Goal: Task Accomplishment & Management: Use online tool/utility

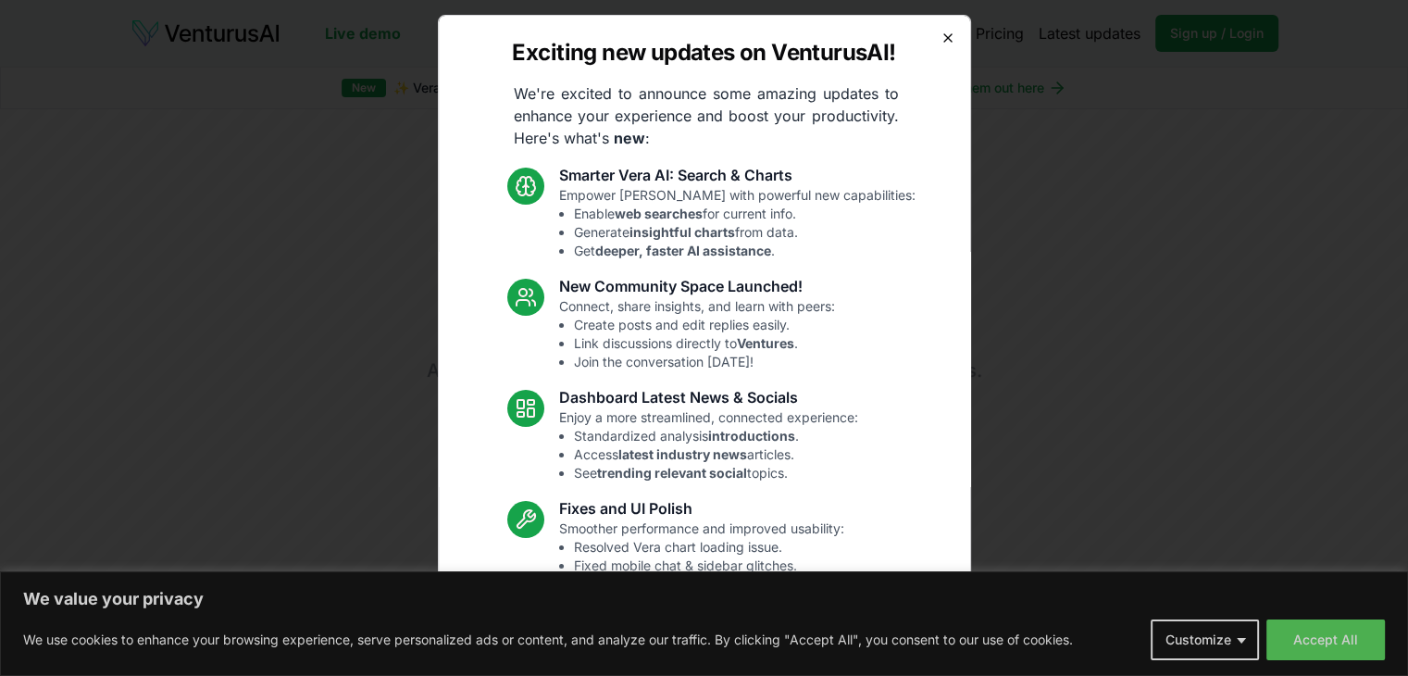
click at [944, 37] on icon "button" at bounding box center [947, 37] width 7 height 7
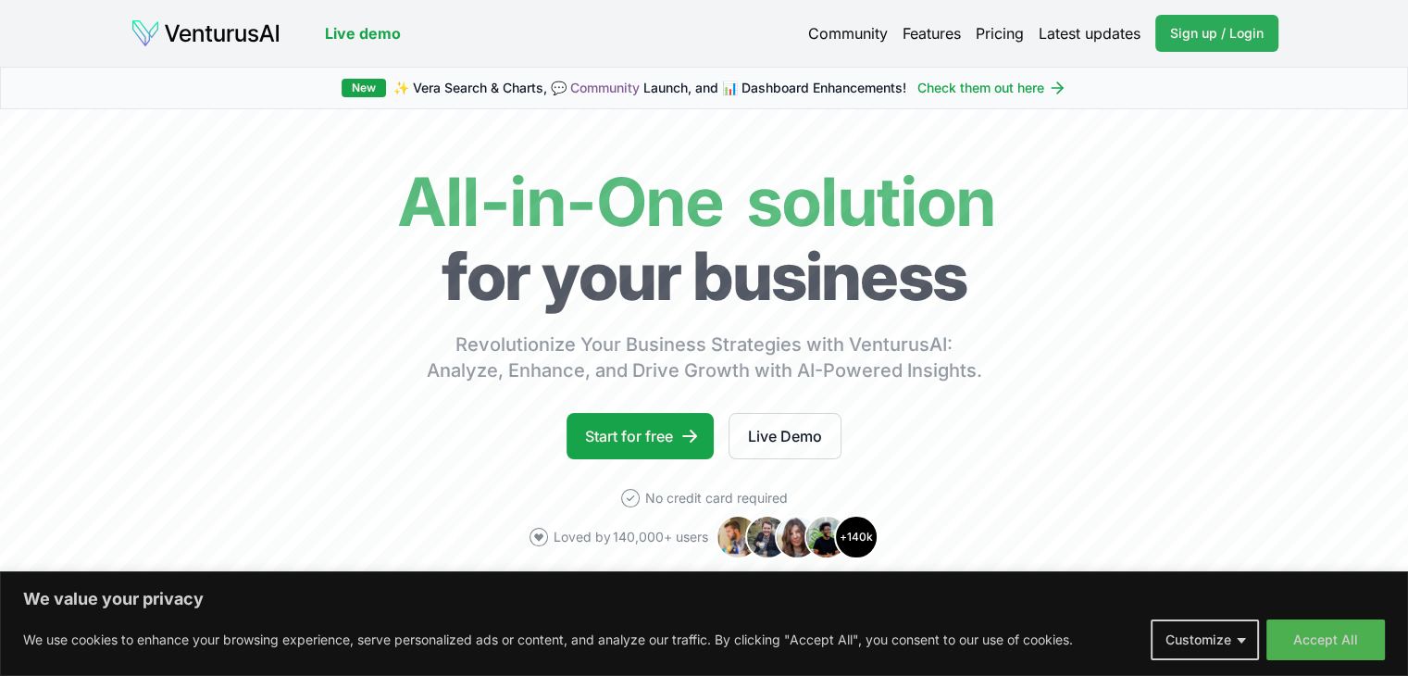
click at [1179, 45] on link "Sign up / Login Login" at bounding box center [1216, 33] width 123 height 37
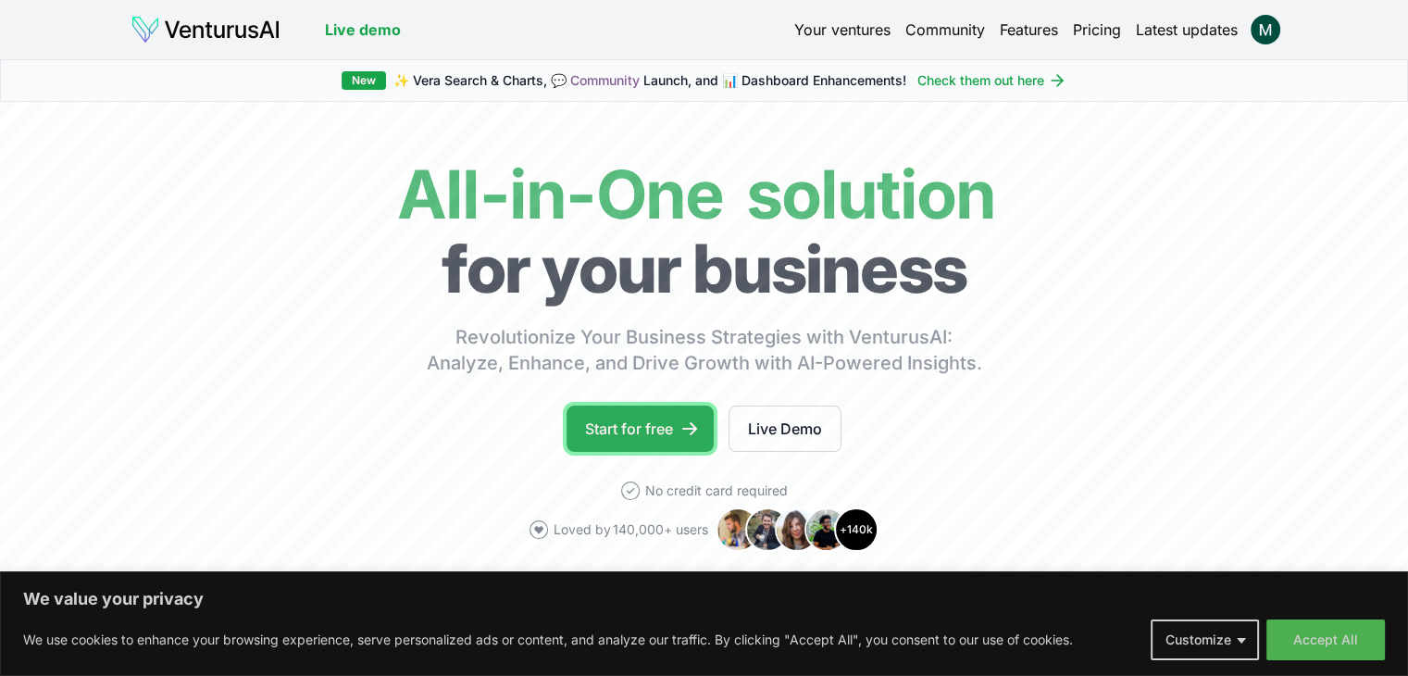
click at [650, 435] on link "Start for free" at bounding box center [640, 428] width 147 height 46
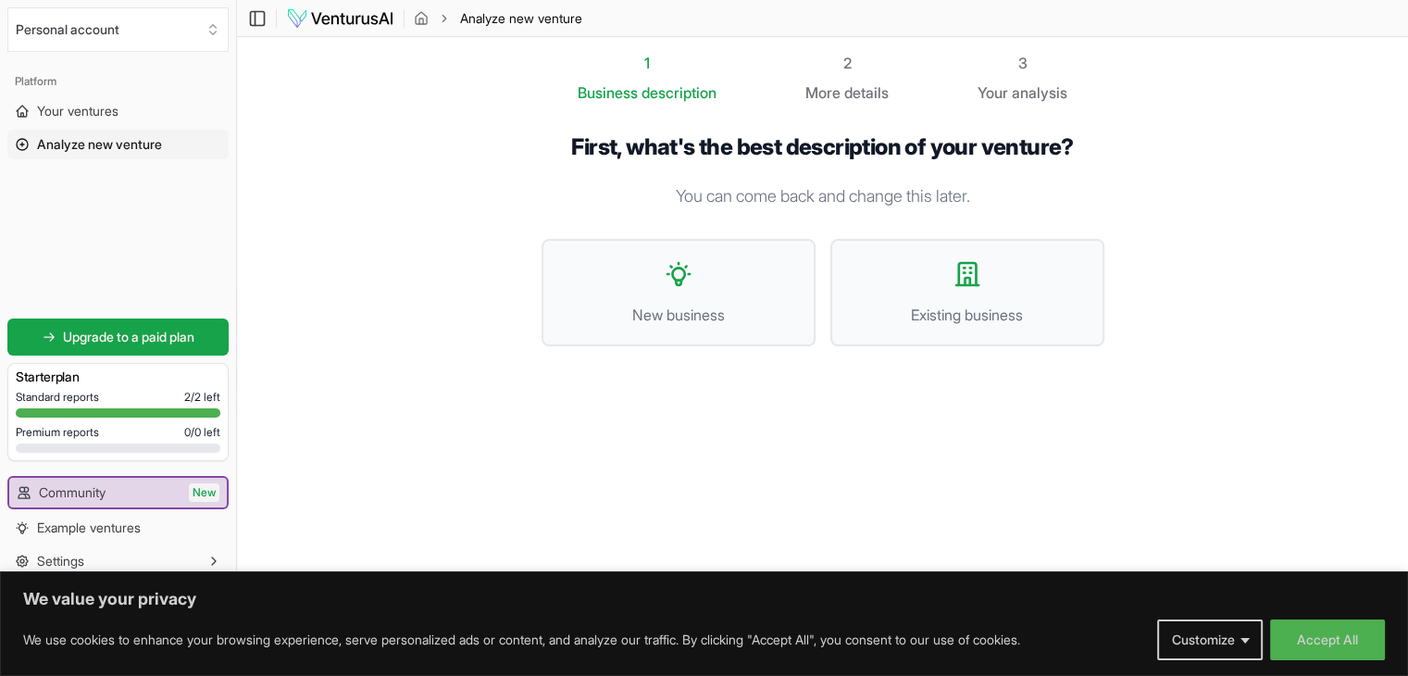
click at [652, 76] on div "1 Business description" at bounding box center [647, 78] width 139 height 52
click at [660, 306] on span "New business" at bounding box center [678, 315] width 233 height 22
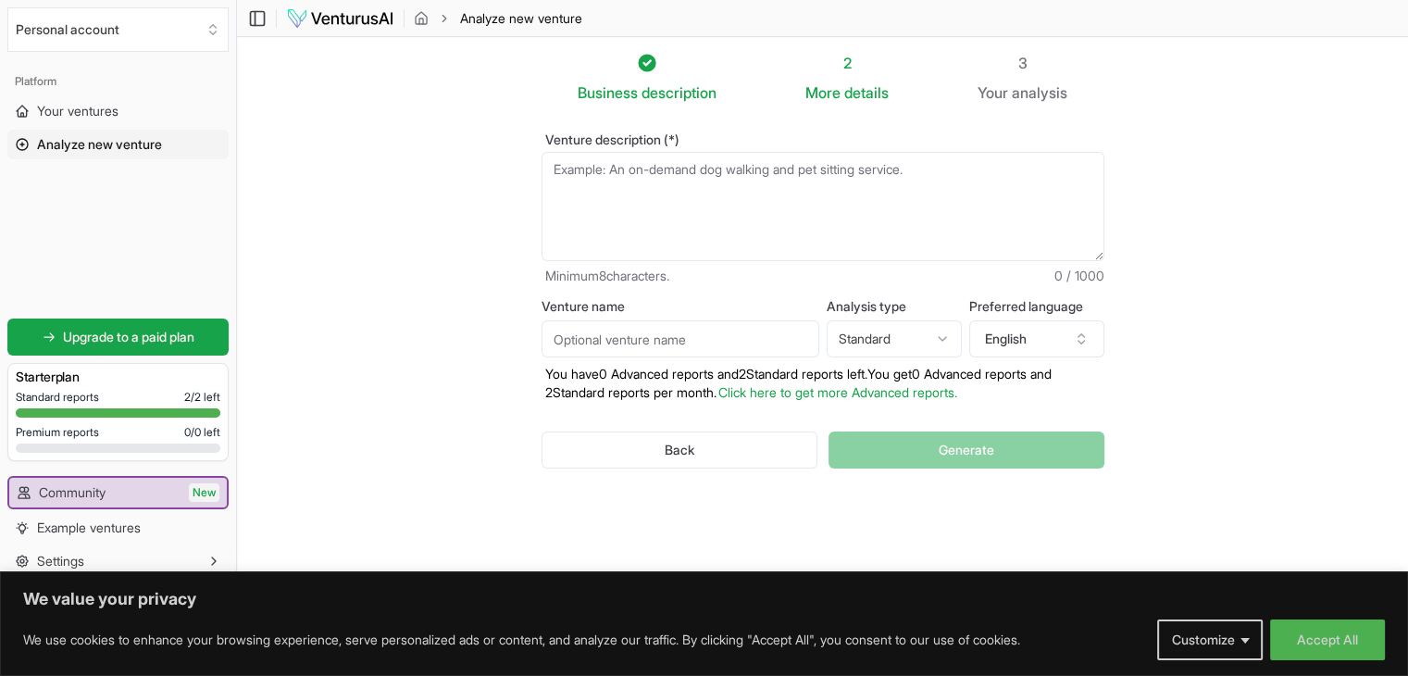
click at [663, 189] on textarea "Venture description (*)" at bounding box center [823, 206] width 563 height 109
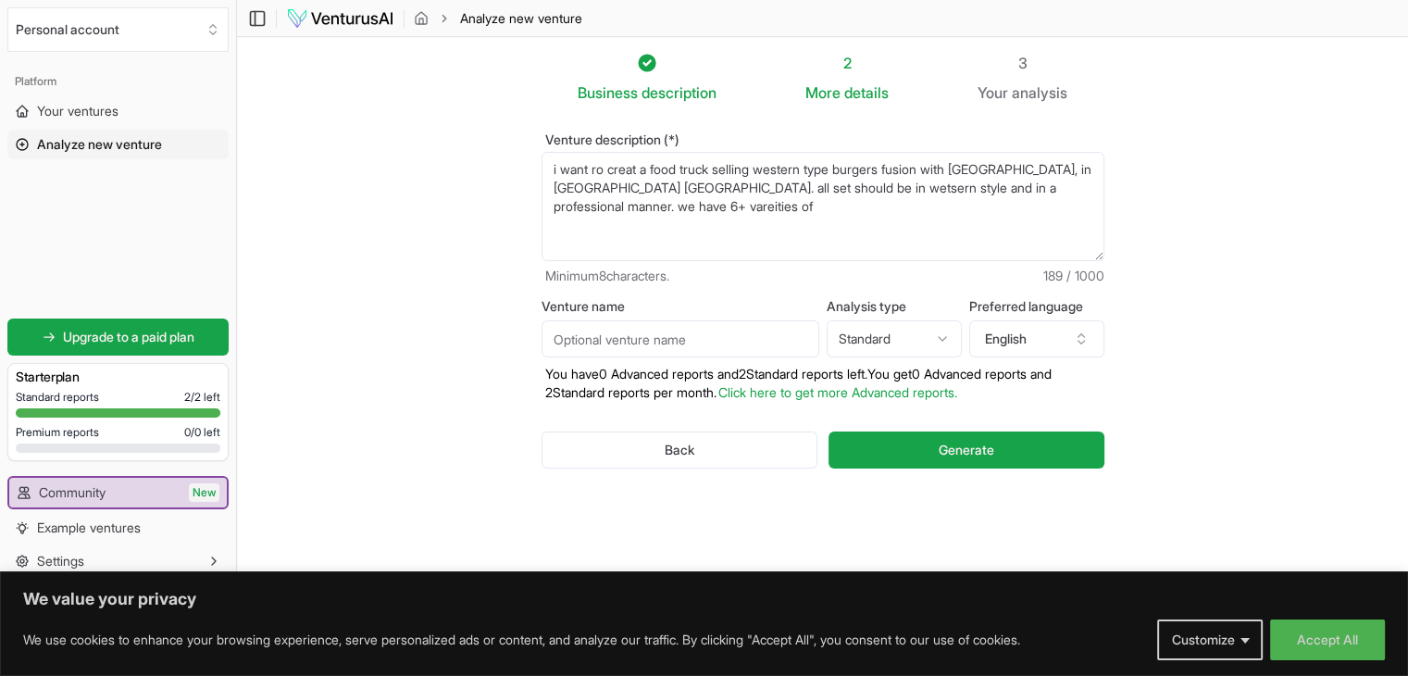
drag, startPoint x: 695, startPoint y: 223, endPoint x: 518, endPoint y: 144, distance: 193.5
click at [518, 144] on div "Venture description (*) i want ro creat a food truck selling western type burge…" at bounding box center [823, 316] width 622 height 424
paste textarea "I want to start a **gourmet burger food truck business in [GEOGRAPHIC_DATA], [G…"
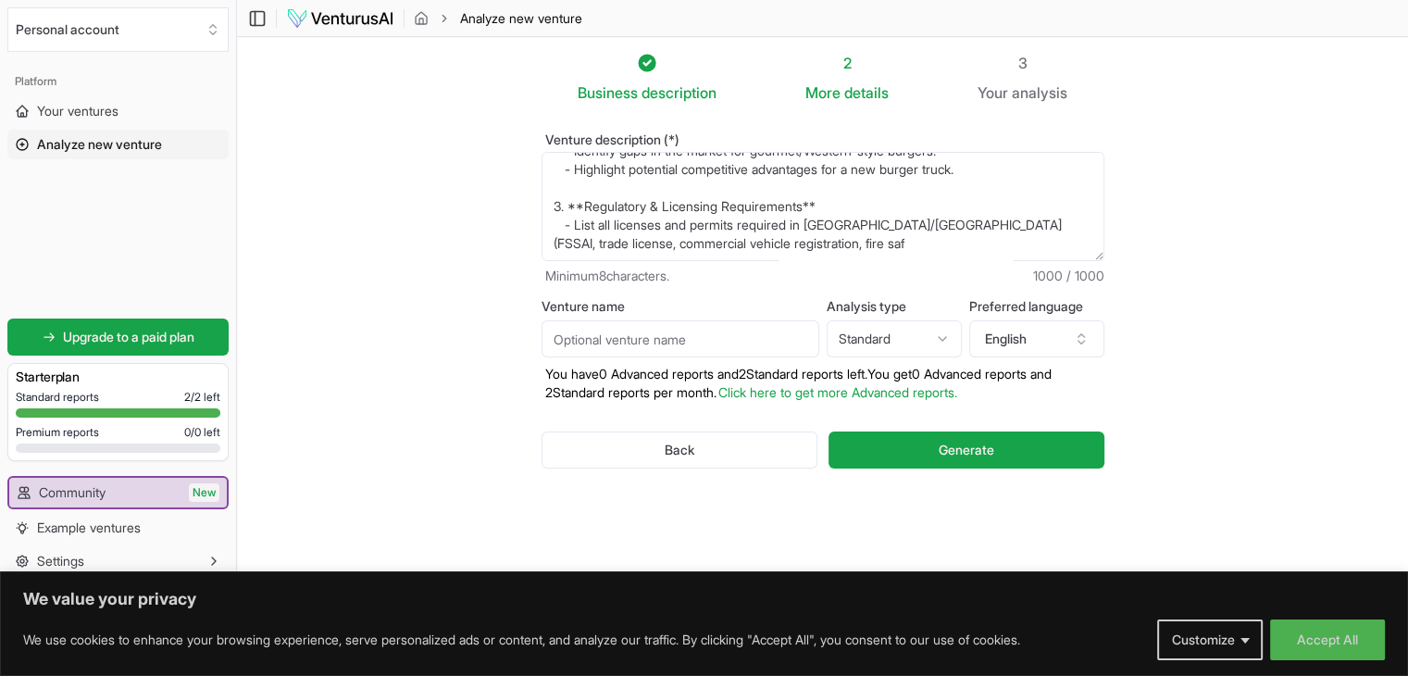
type textarea "I want to start a **gourmet burger food truck business in [GEOGRAPHIC_DATA], [G…"
click at [663, 344] on input "Venture name" at bounding box center [681, 338] width 278 height 37
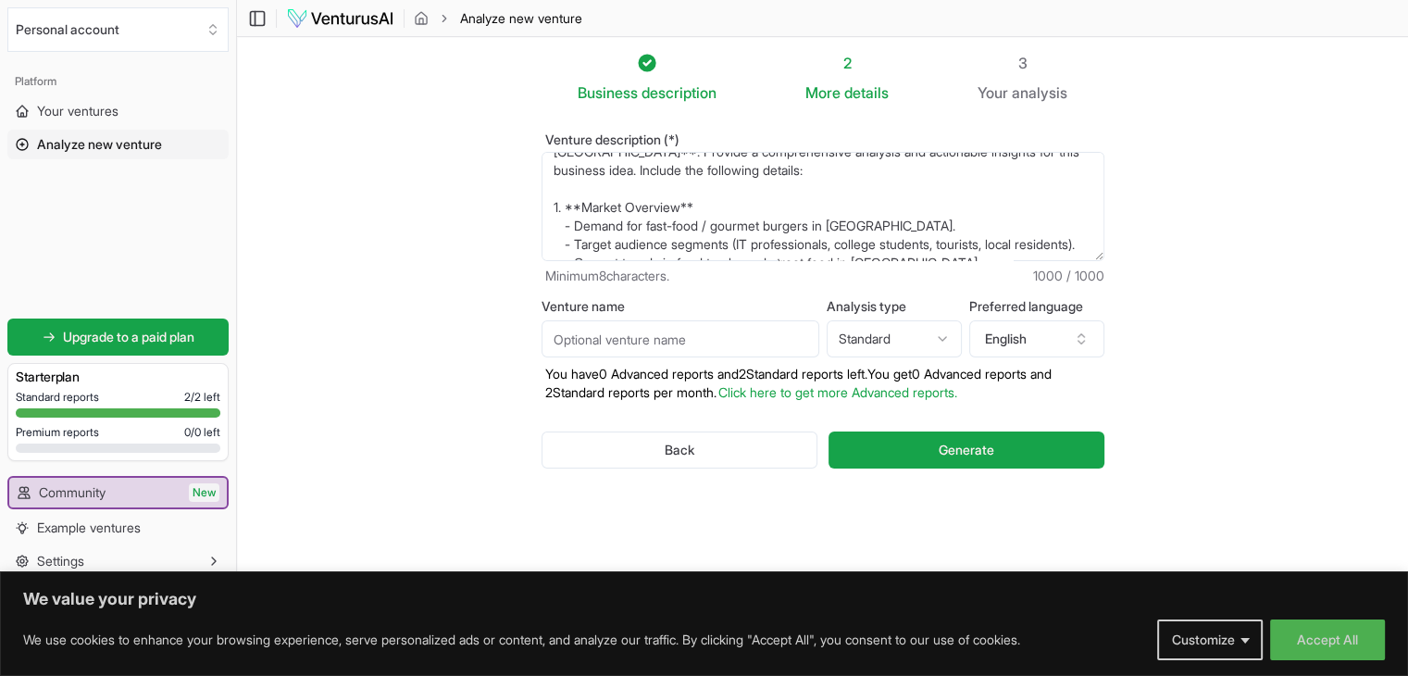
scroll to position [35, 0]
click at [898, 435] on button "Generate" at bounding box center [966, 449] width 275 height 37
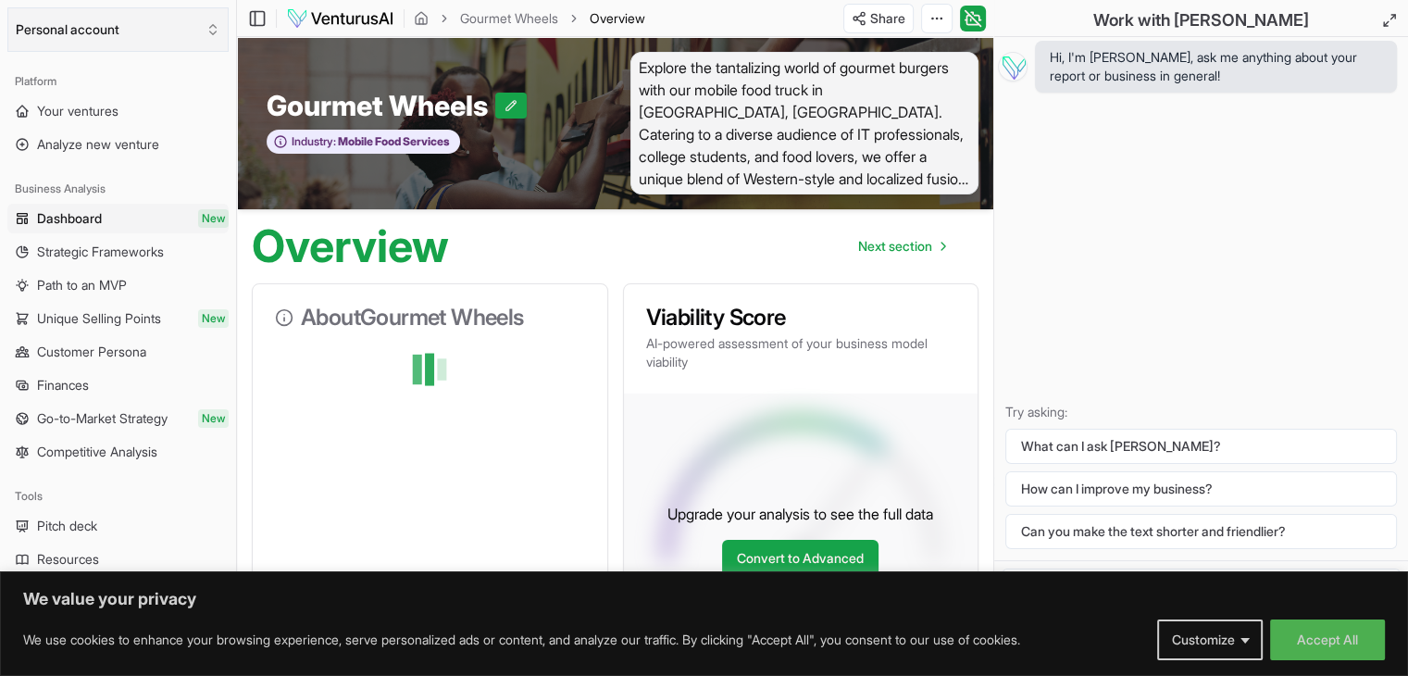
click at [122, 26] on button "Personal account" at bounding box center [117, 29] width 221 height 44
click at [122, 26] on html "We value your privacy We use cookies to enhance your browsing experience, serve…" at bounding box center [704, 338] width 1408 height 676
click at [77, 116] on span "Your ventures" at bounding box center [77, 111] width 81 height 19
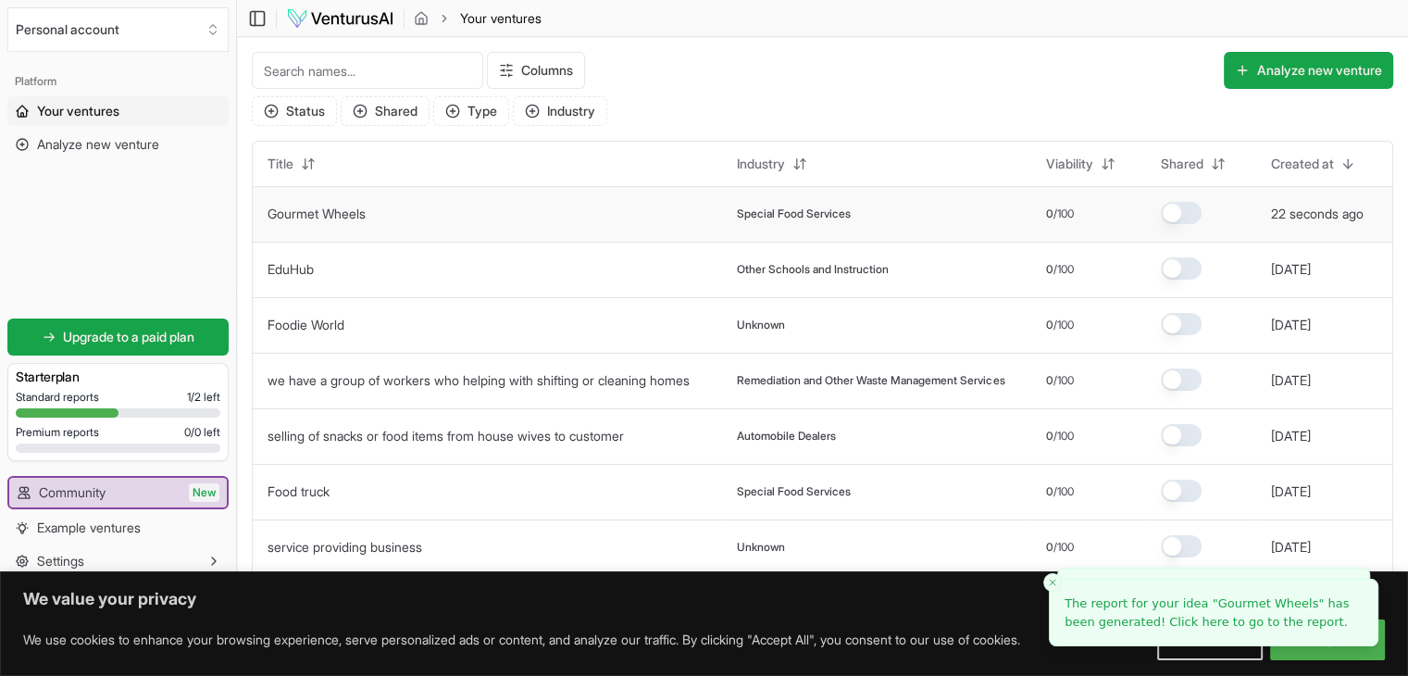
click at [341, 223] on td "Gourmet Wheels" at bounding box center [487, 214] width 469 height 56
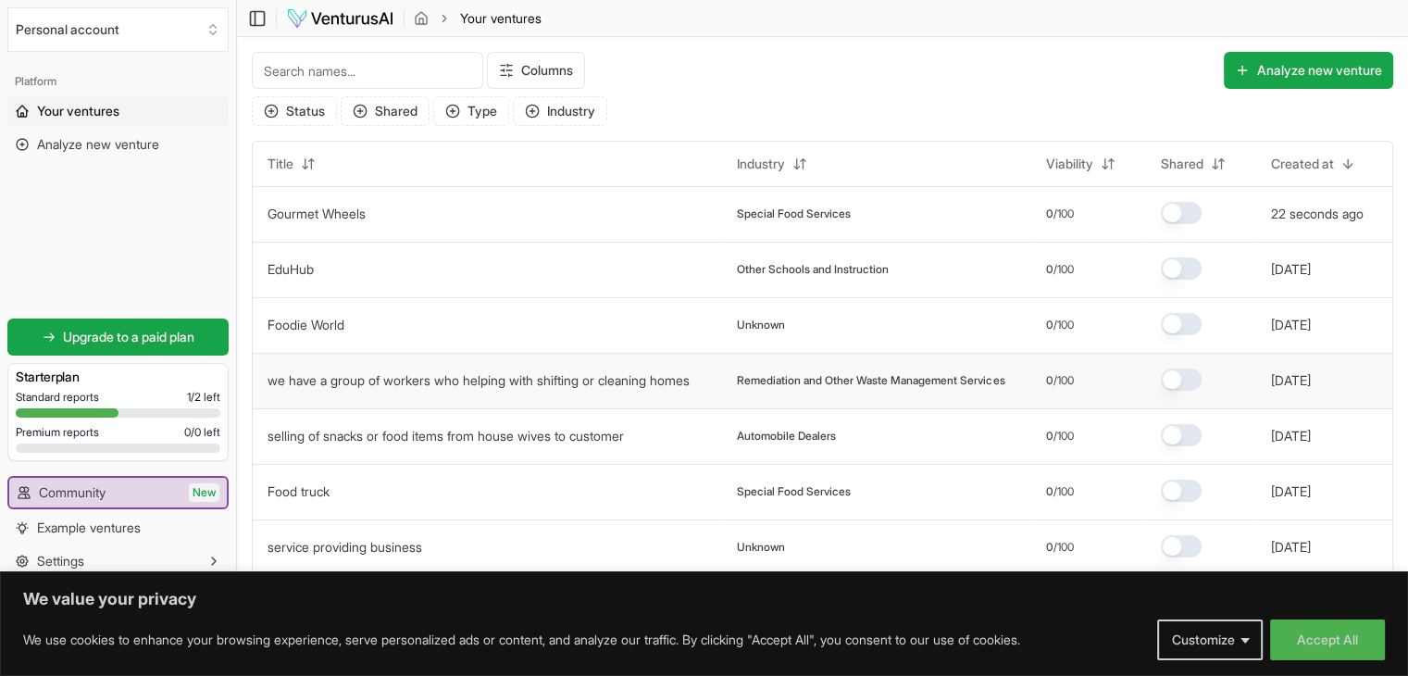
scroll to position [97, 0]
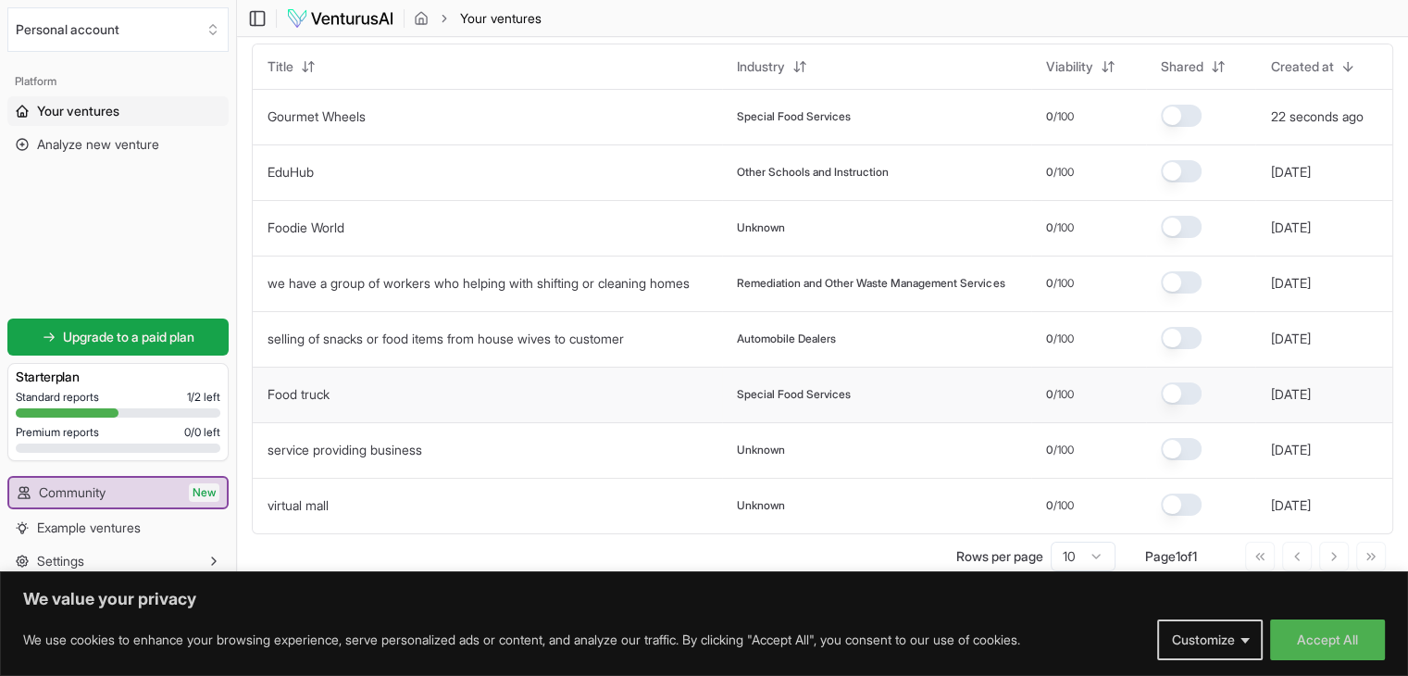
click at [330, 386] on link "Food truck" at bounding box center [299, 394] width 62 height 16
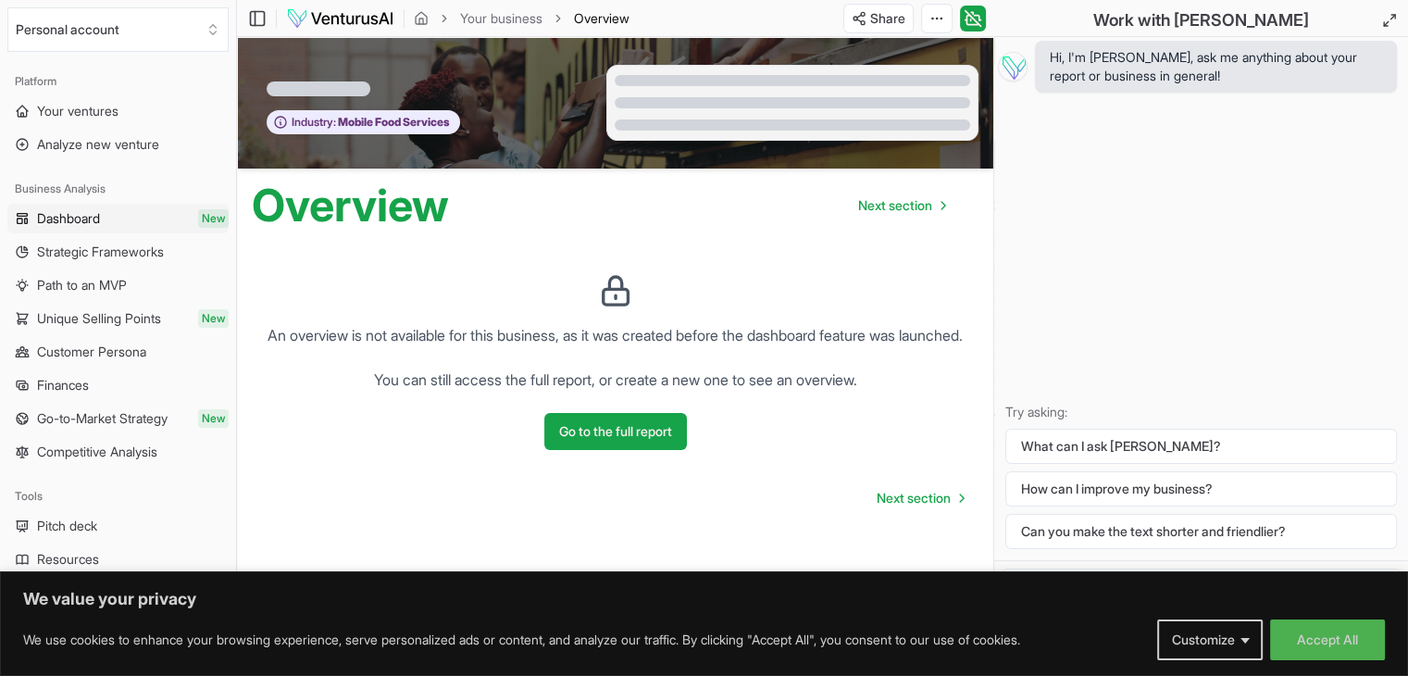
click at [118, 228] on link "Dashboard New" at bounding box center [117, 219] width 221 height 30
click at [164, 227] on link "Dashboard New" at bounding box center [117, 219] width 221 height 30
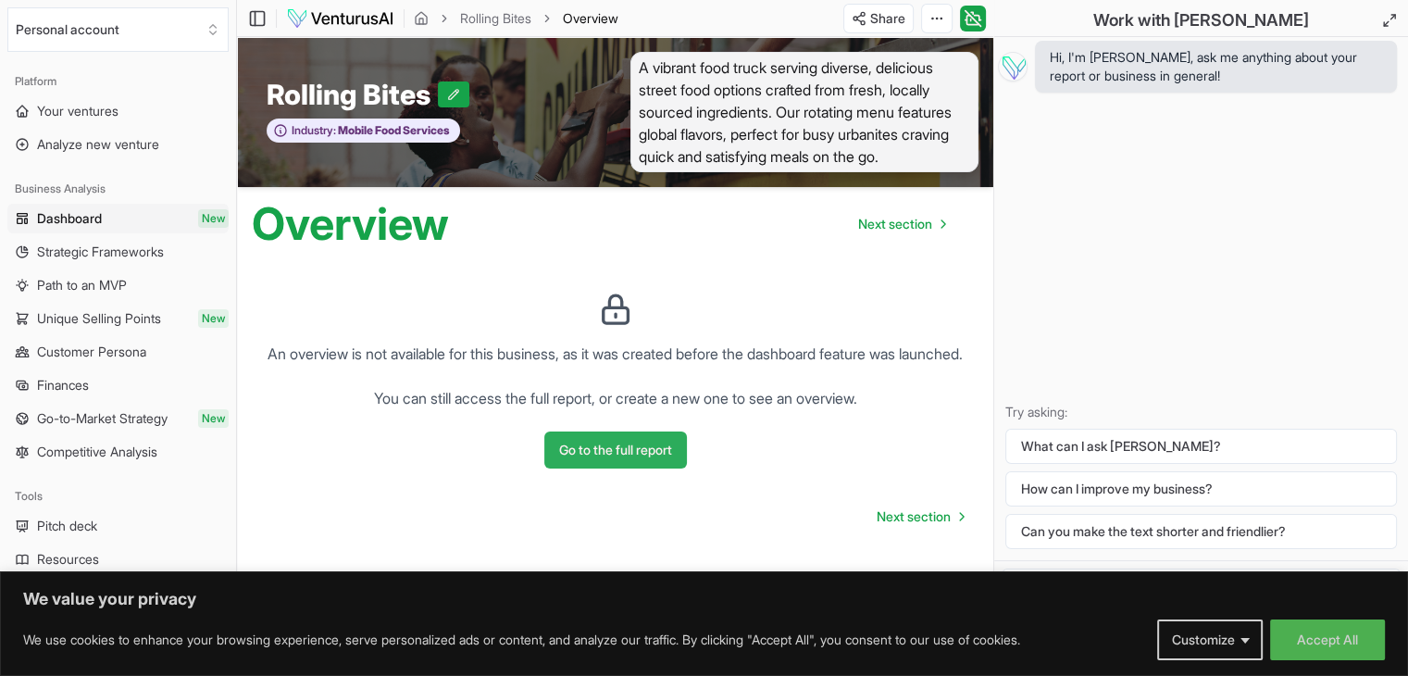
click at [592, 468] on button "Go to the full report" at bounding box center [615, 449] width 143 height 37
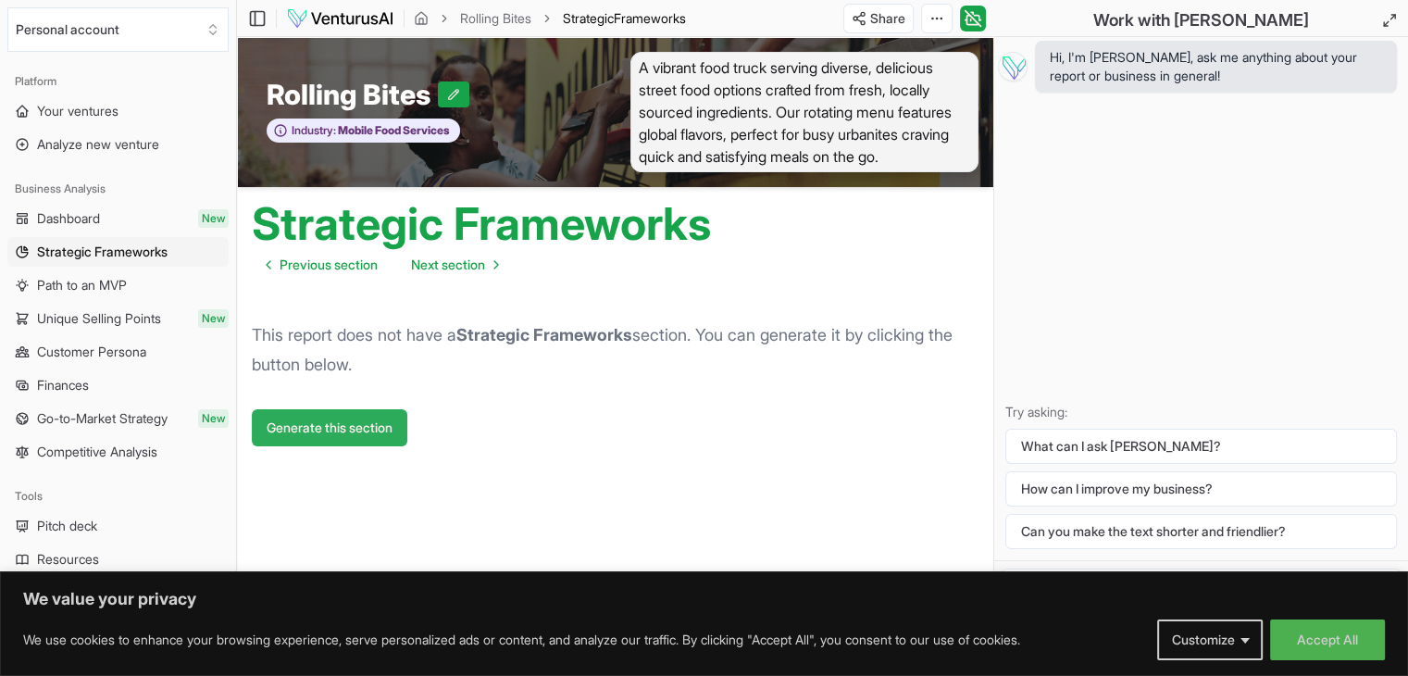
scroll to position [30, 0]
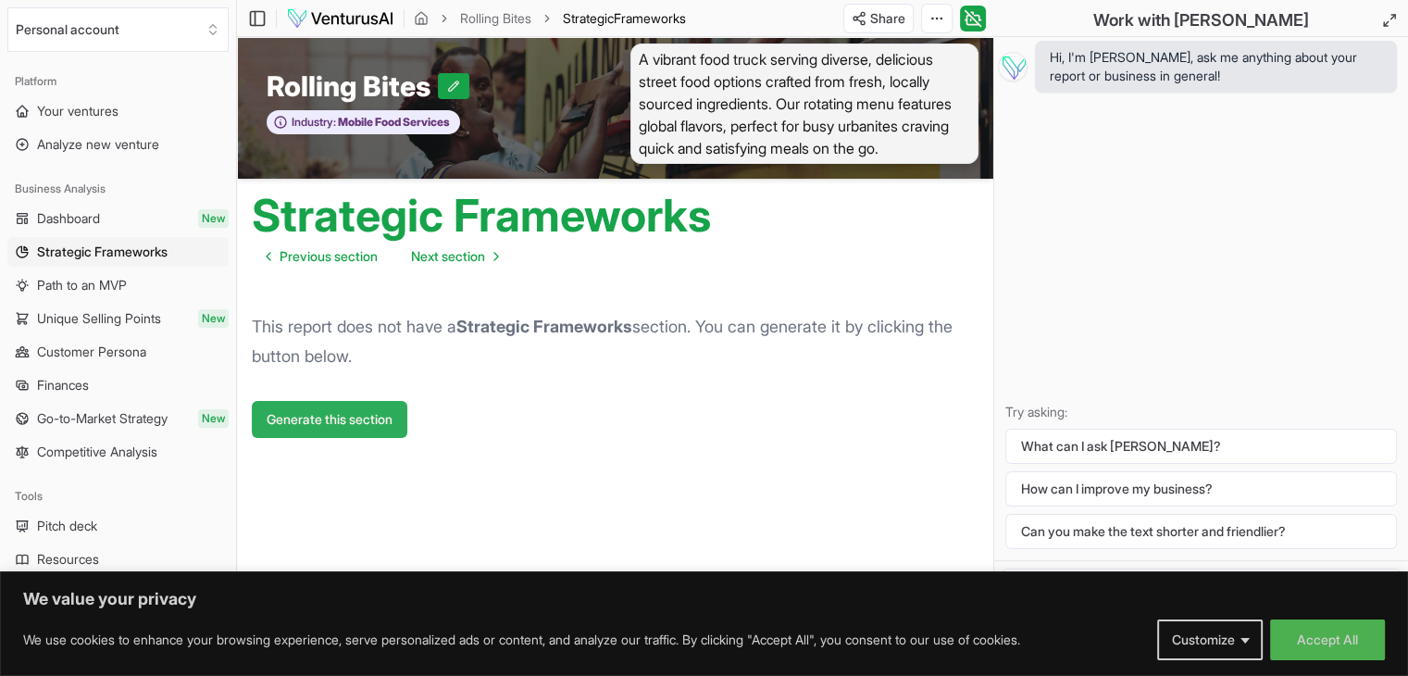
click at [341, 403] on button "Generate this section" at bounding box center [330, 419] width 156 height 37
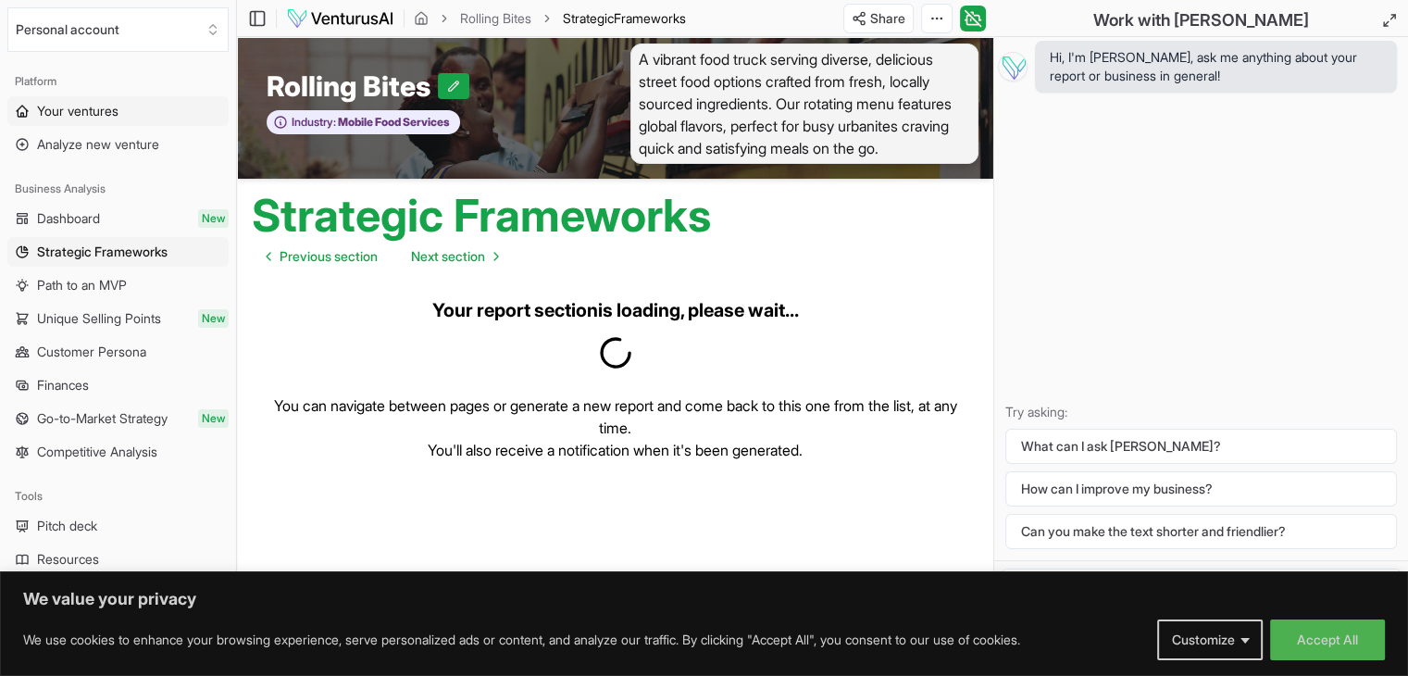
click at [145, 121] on link "Your ventures" at bounding box center [117, 111] width 221 height 30
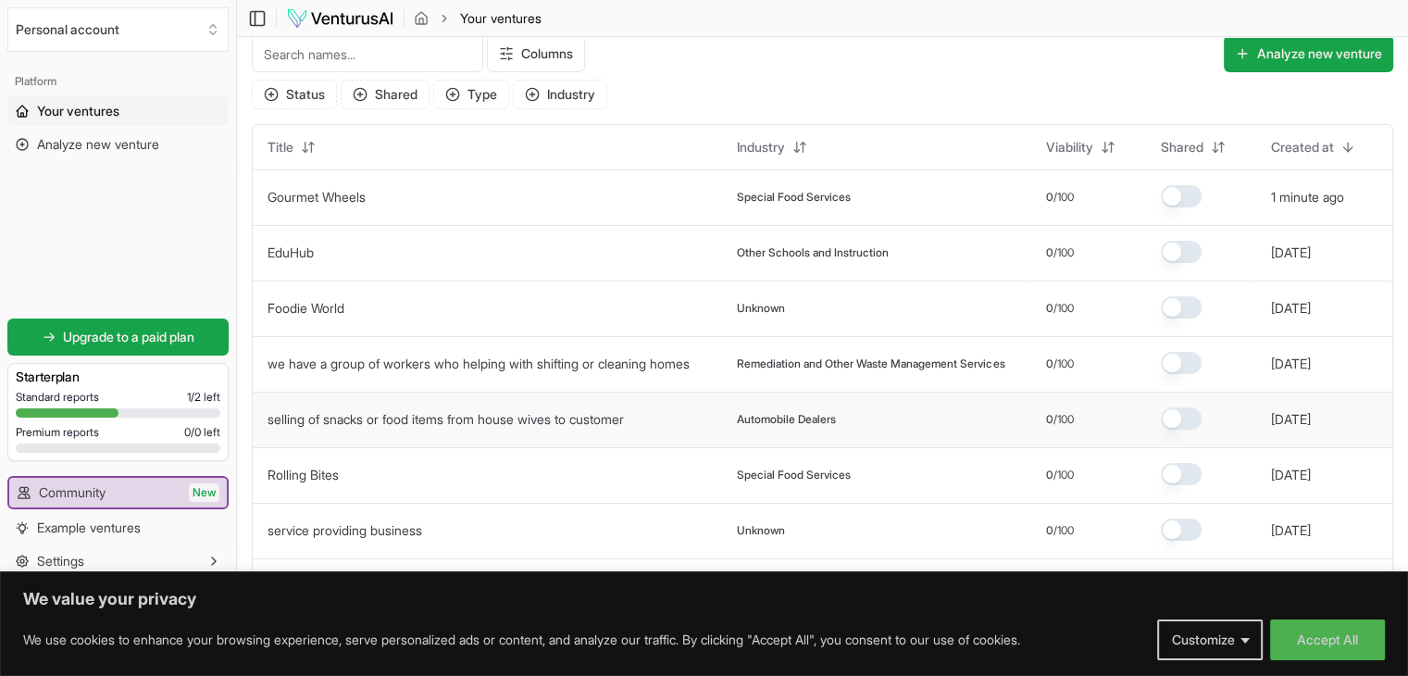
scroll to position [97, 0]
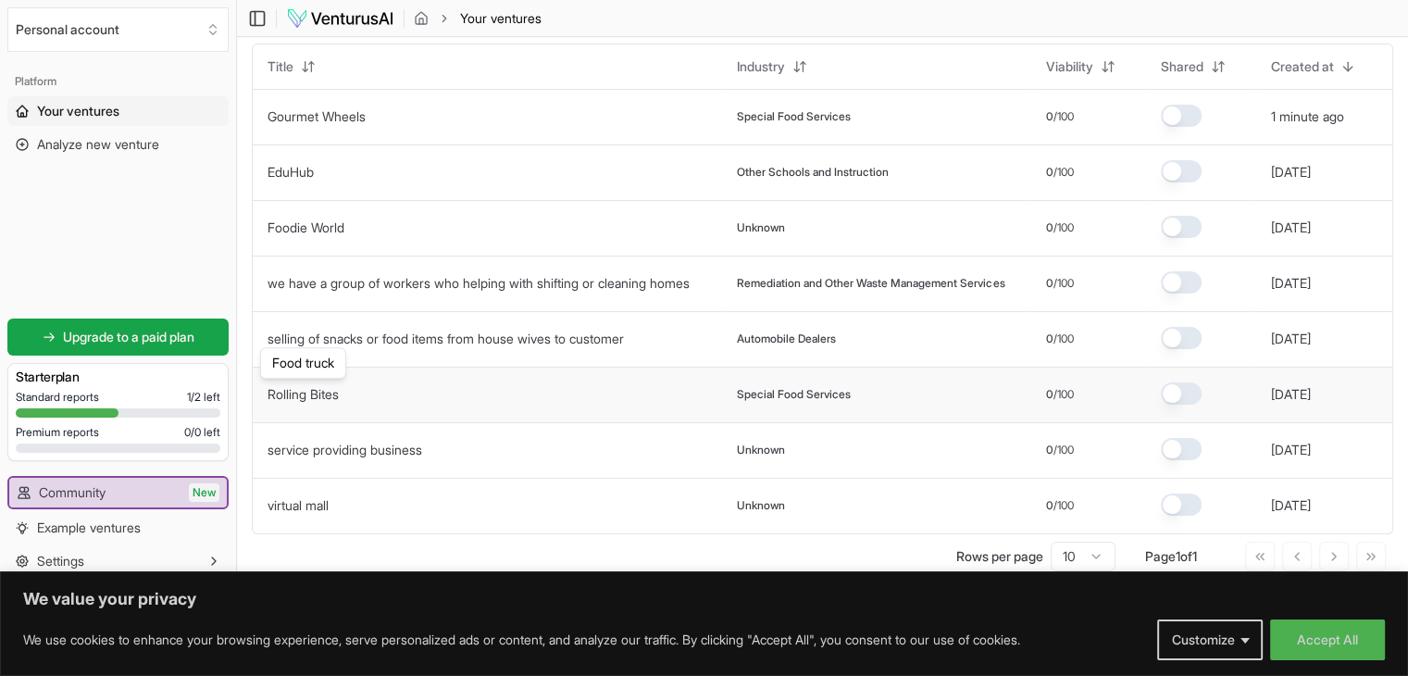
click at [335, 393] on link "Rolling Bites" at bounding box center [303, 394] width 71 height 16
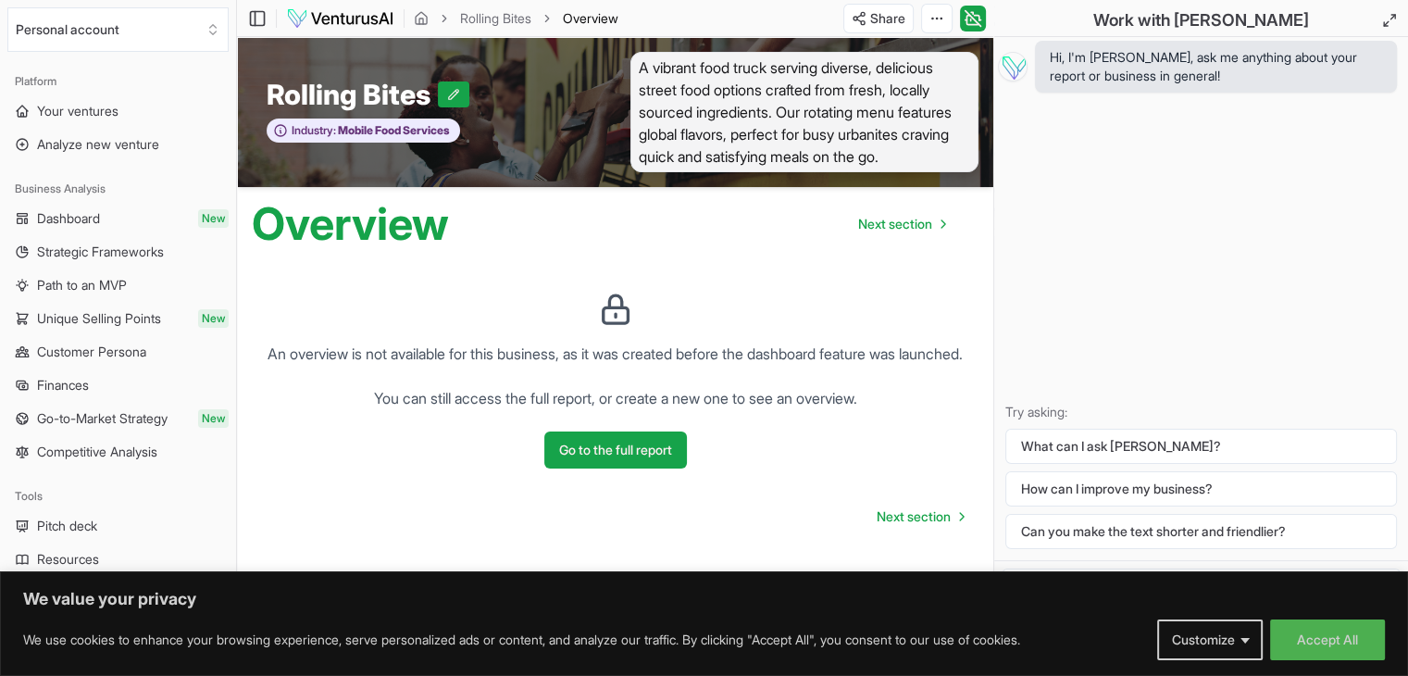
scroll to position [11, 0]
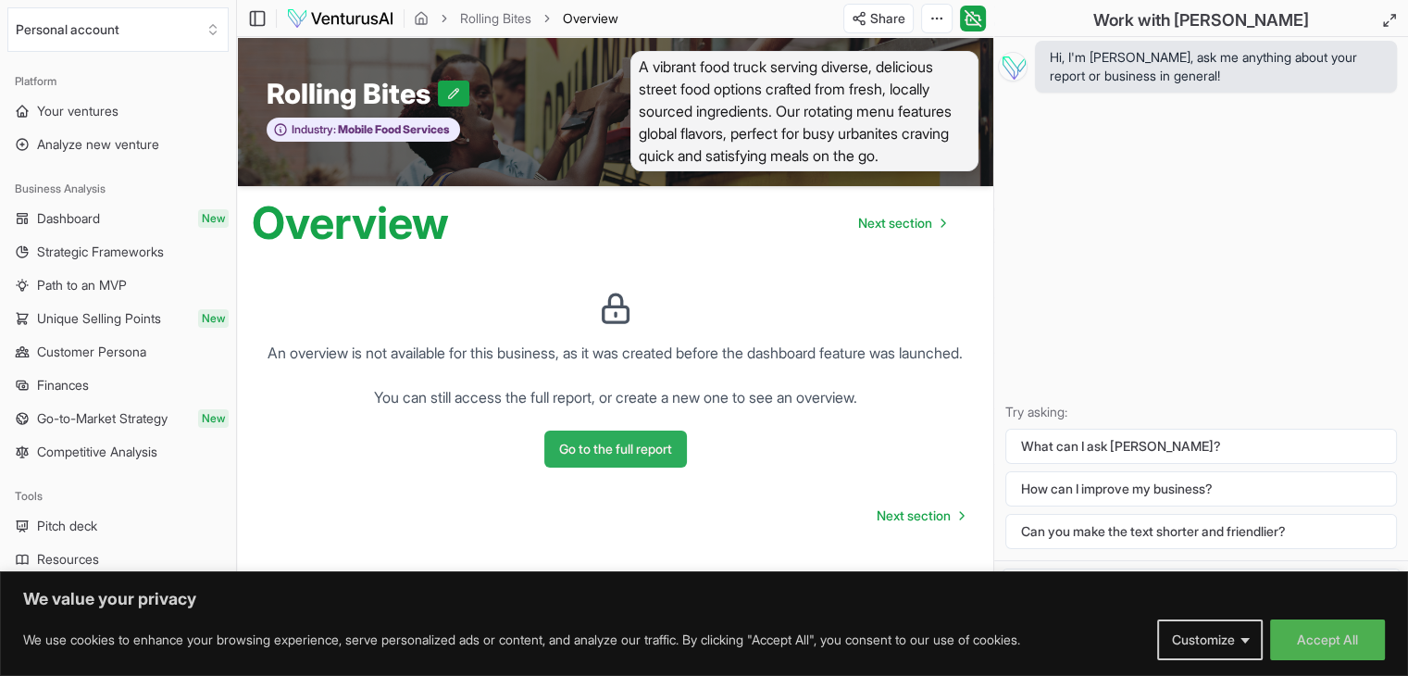
click at [608, 468] on button "Go to the full report" at bounding box center [615, 448] width 143 height 37
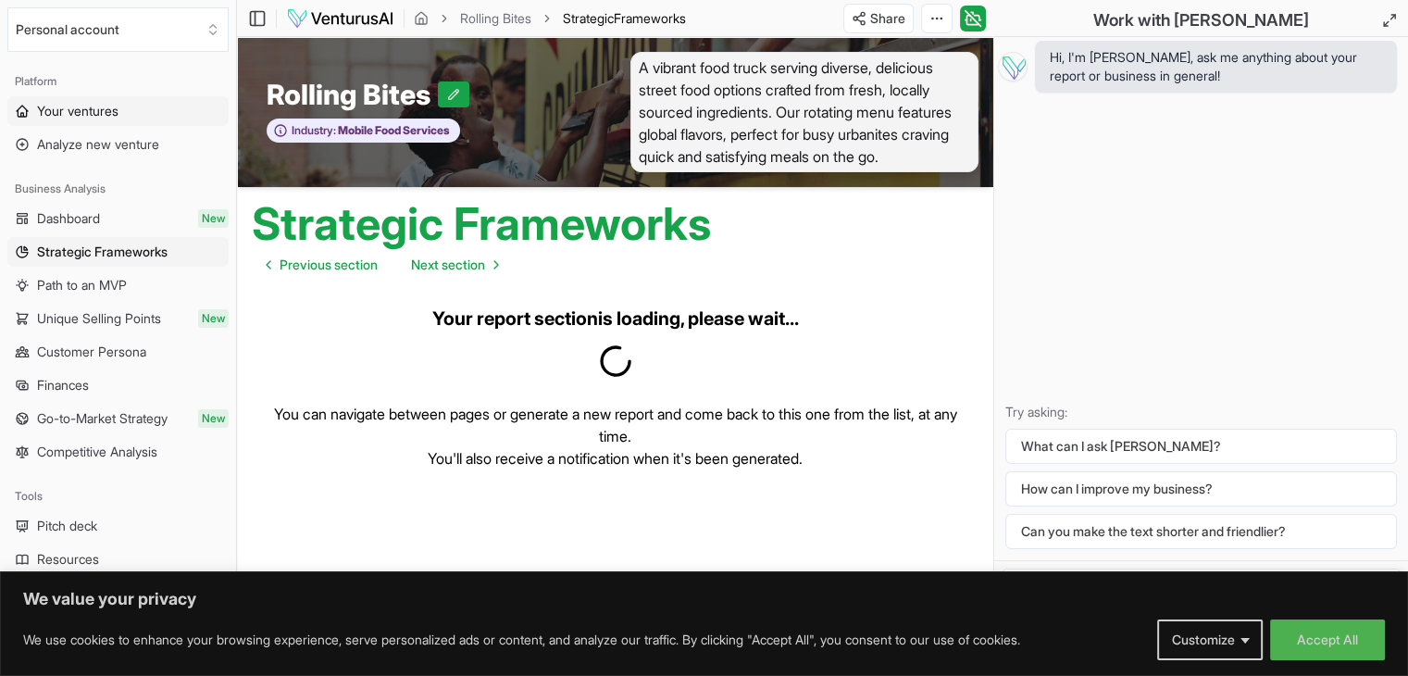
click at [135, 119] on link "Your ventures" at bounding box center [117, 111] width 221 height 30
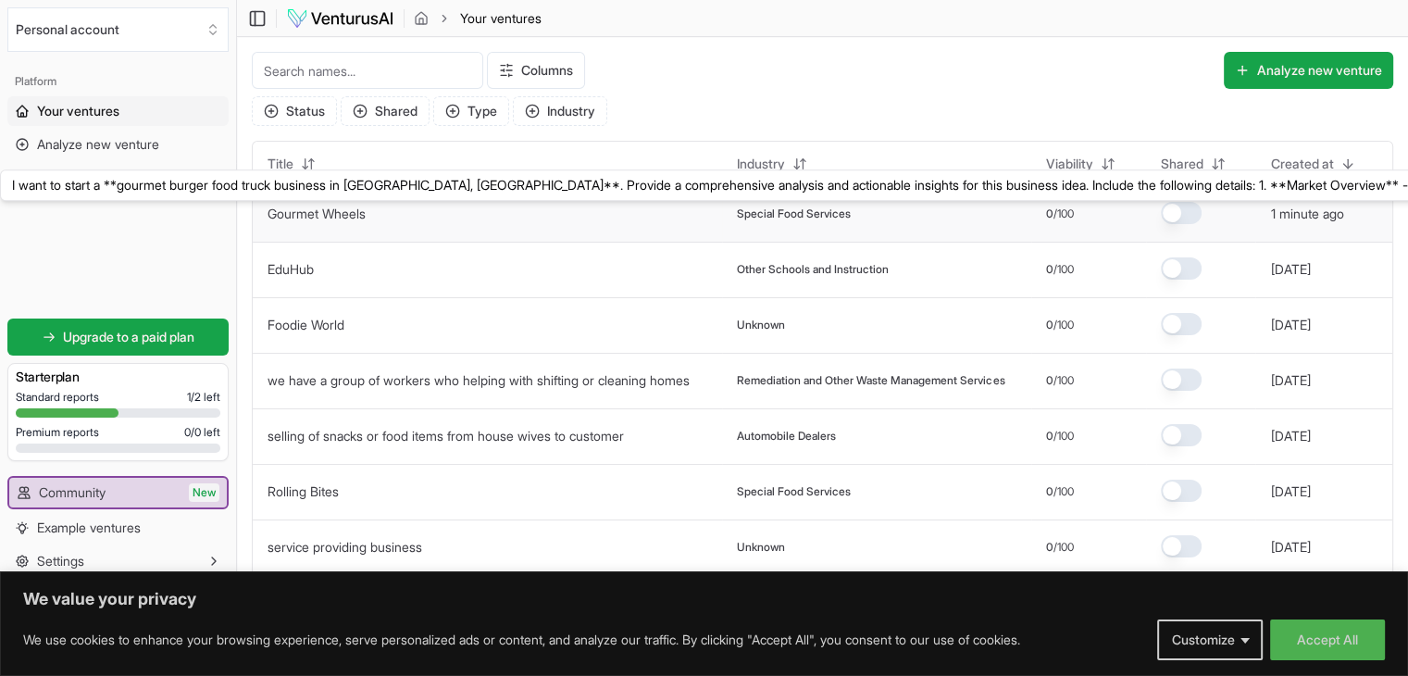
click at [349, 215] on link "Gourmet Wheels" at bounding box center [317, 214] width 98 height 16
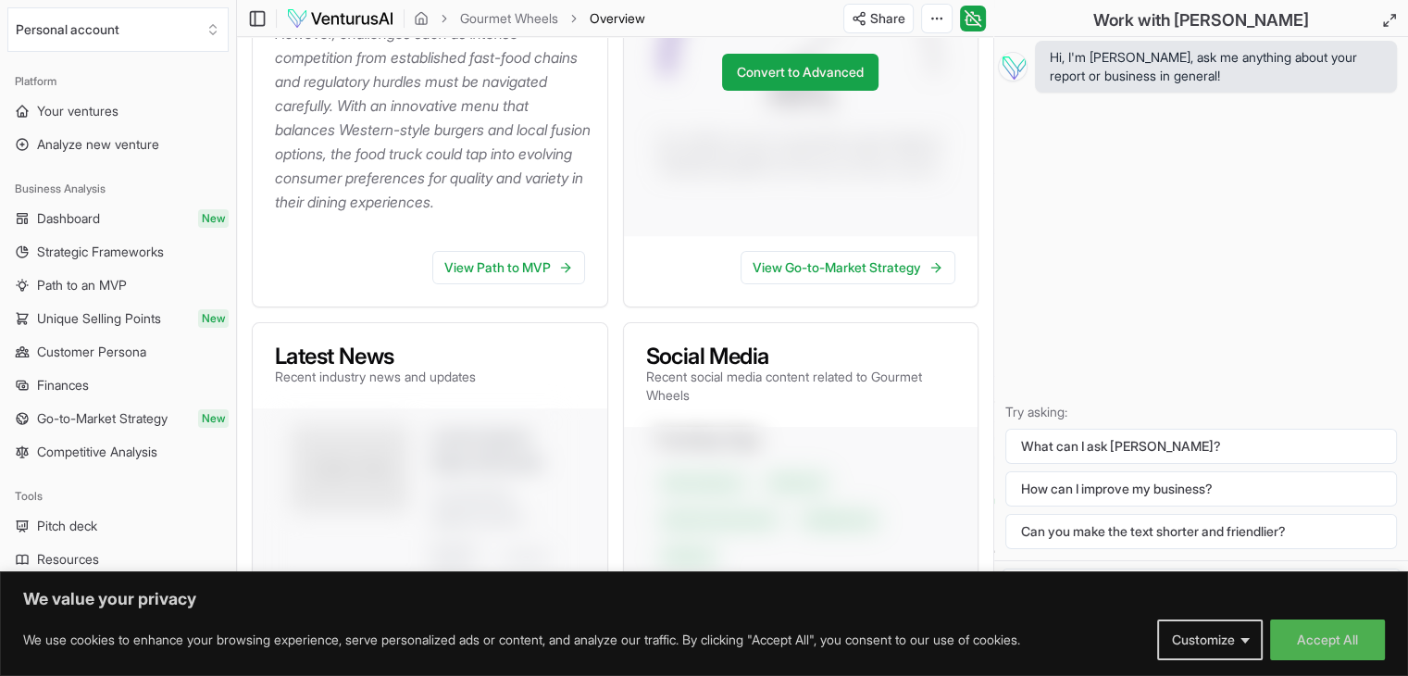
scroll to position [505, 0]
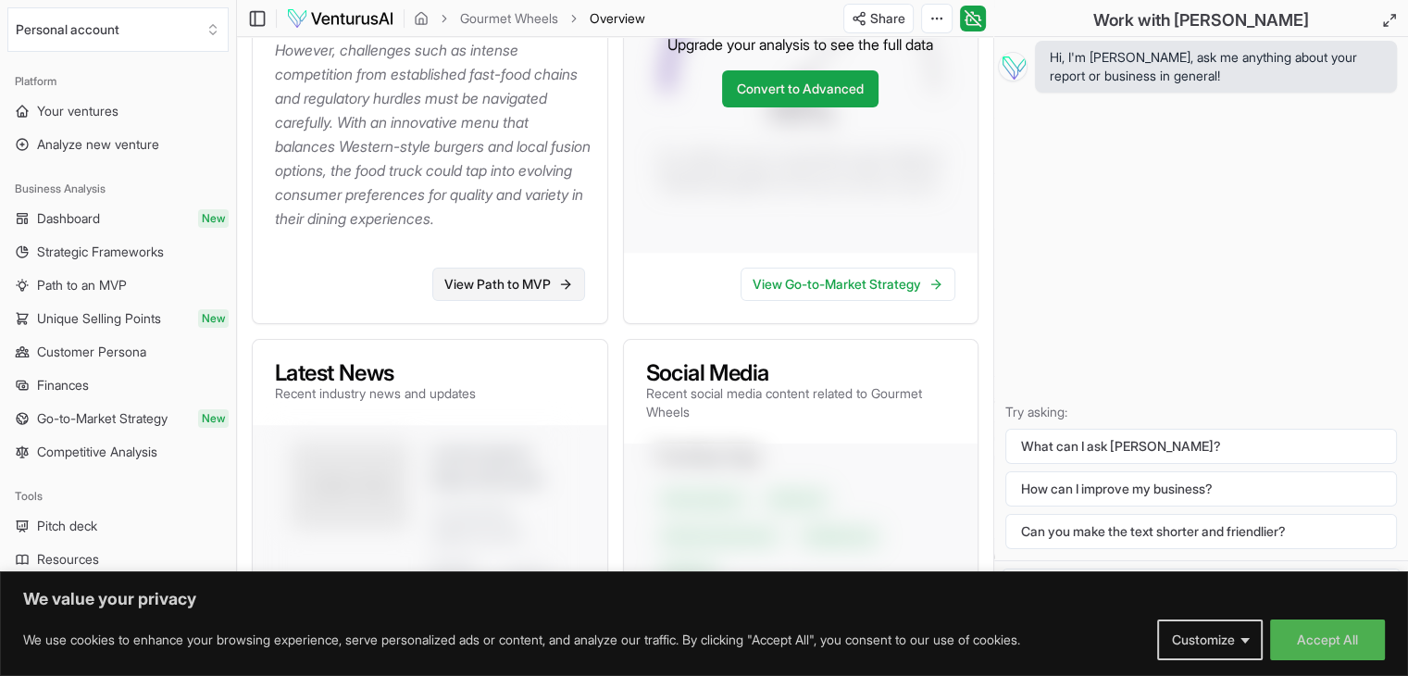
click at [518, 301] on link "View Path to MVP" at bounding box center [508, 284] width 153 height 33
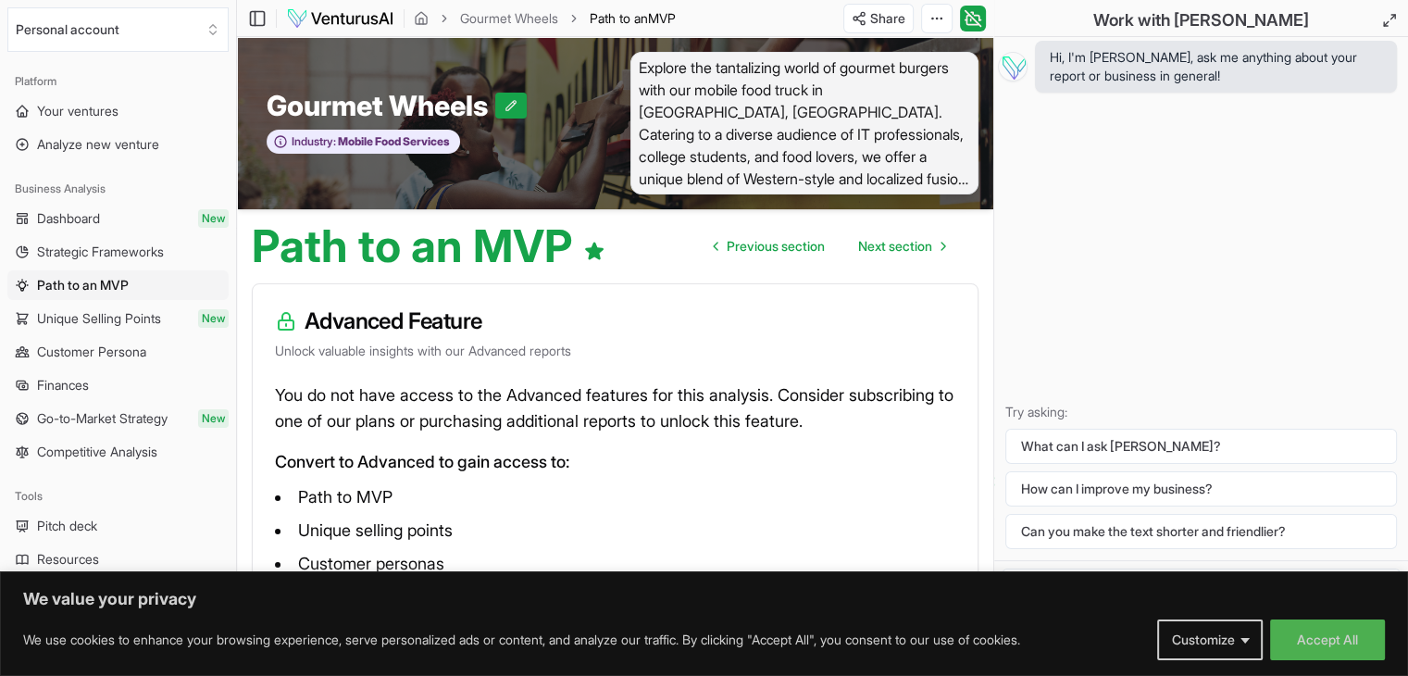
scroll to position [126, 0]
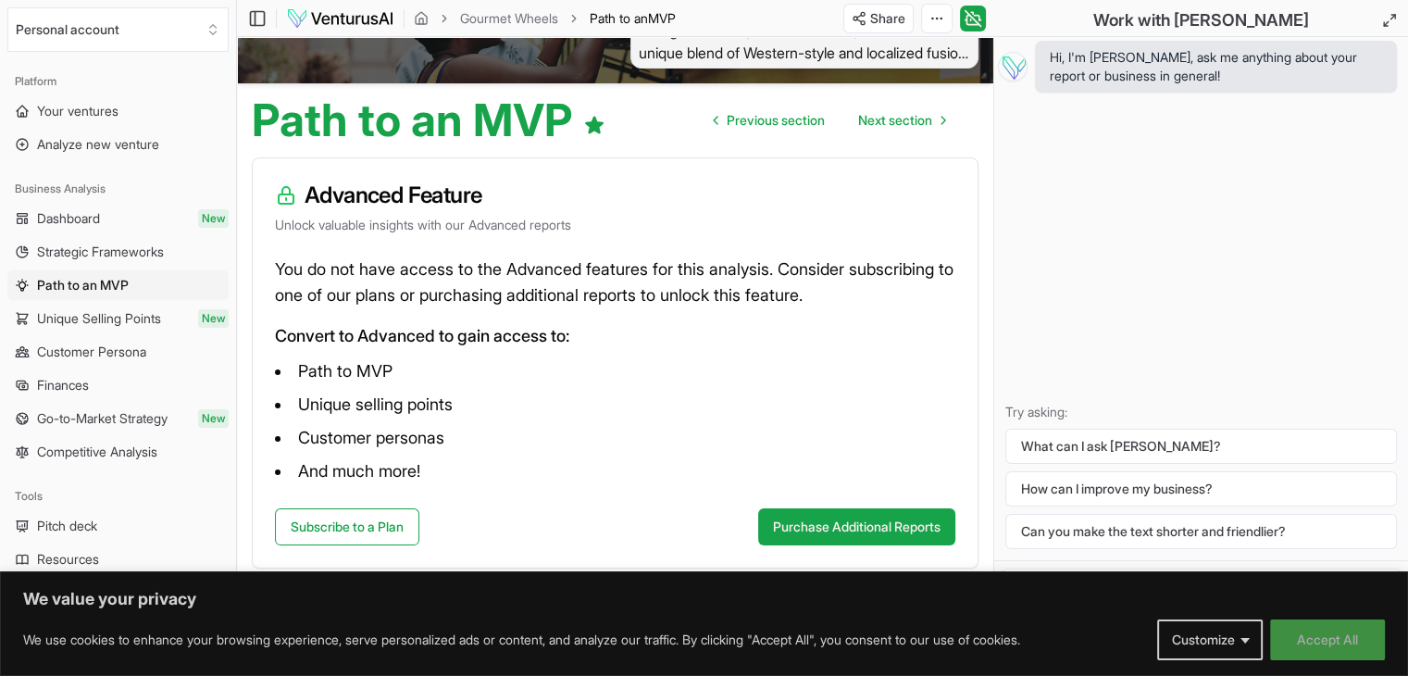
click at [1321, 642] on button "Accept All" at bounding box center [1327, 639] width 115 height 41
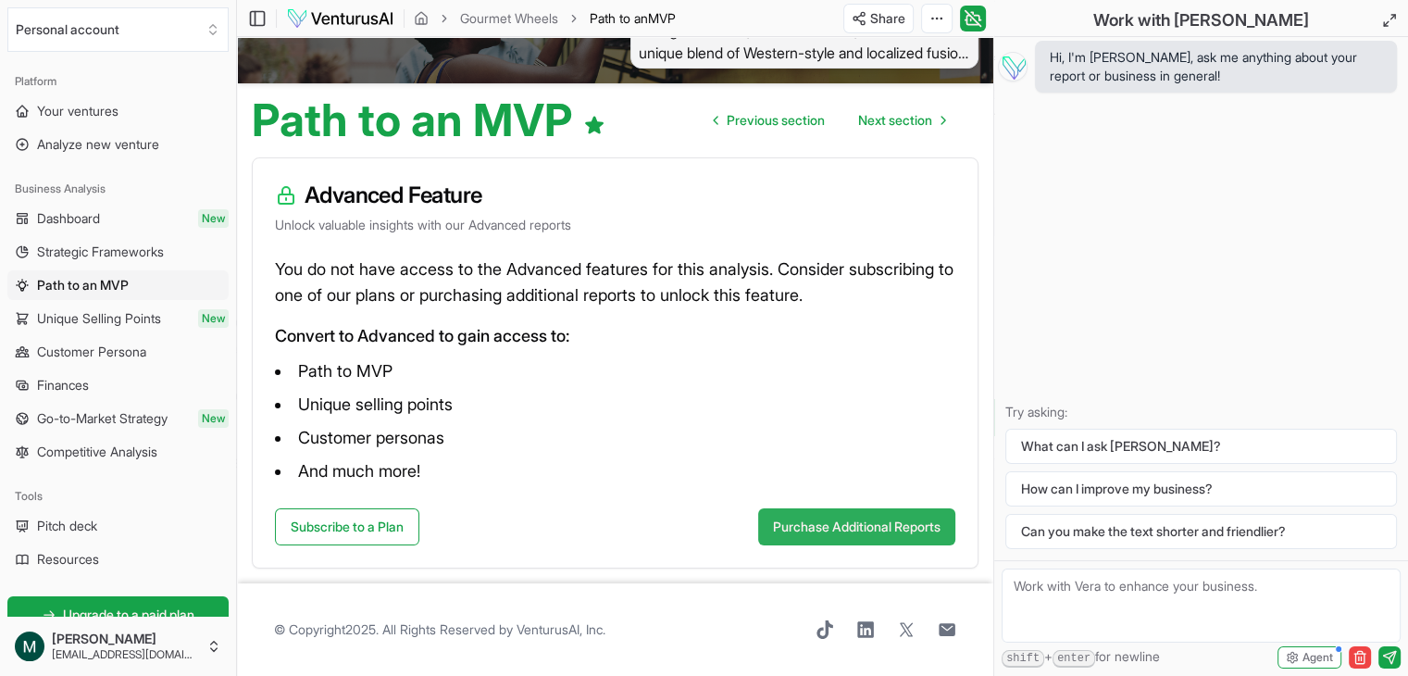
scroll to position [0, 0]
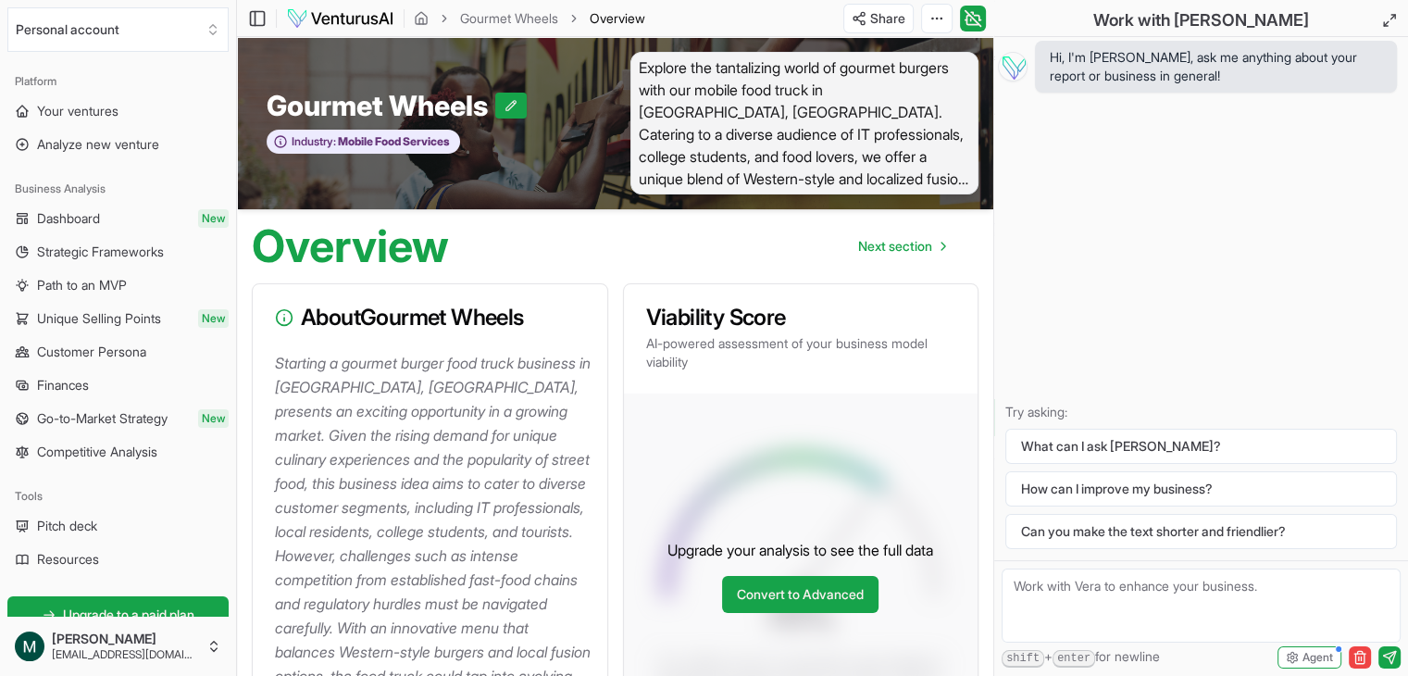
click at [531, 133] on div "Gourmet Wheels Industry: Mobile Food Services" at bounding box center [426, 123] width 379 height 143
click at [796, 105] on span "Explore the tantalizing world of gourmet burgers with our mobile food truck in …" at bounding box center [804, 123] width 349 height 143
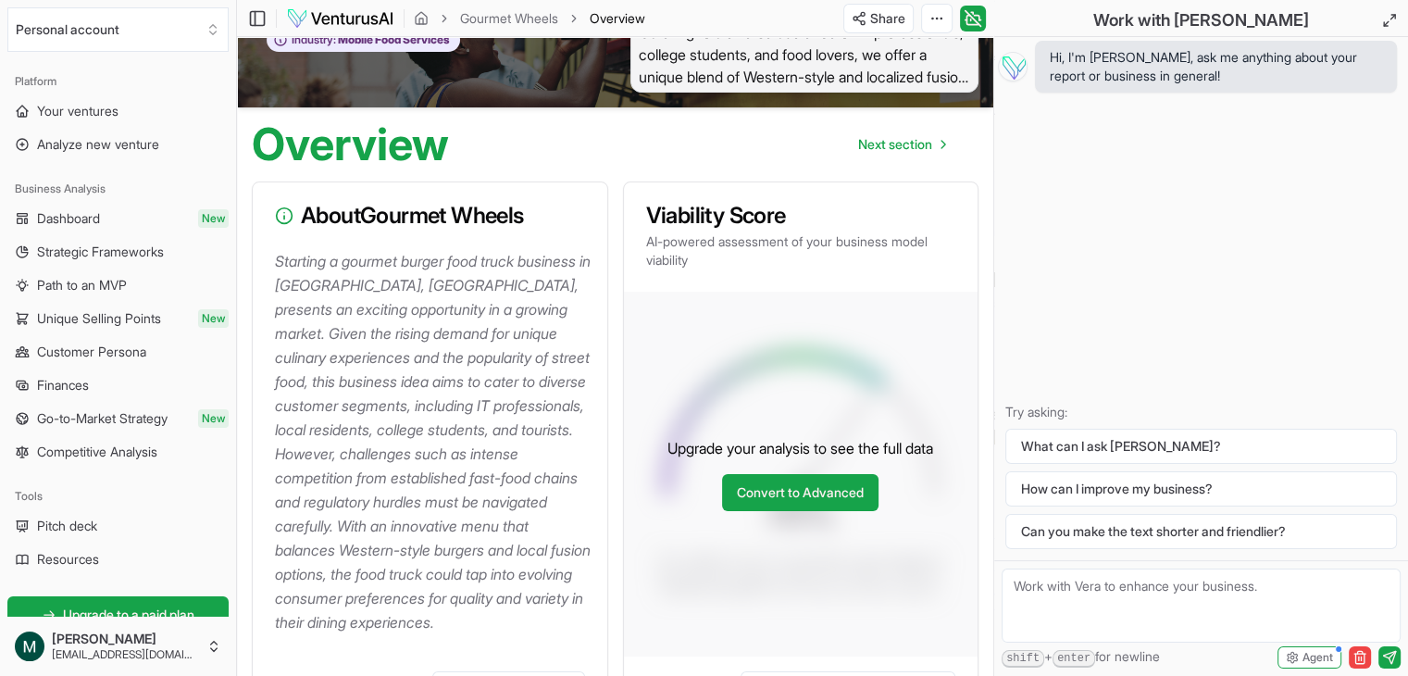
scroll to position [103, 0]
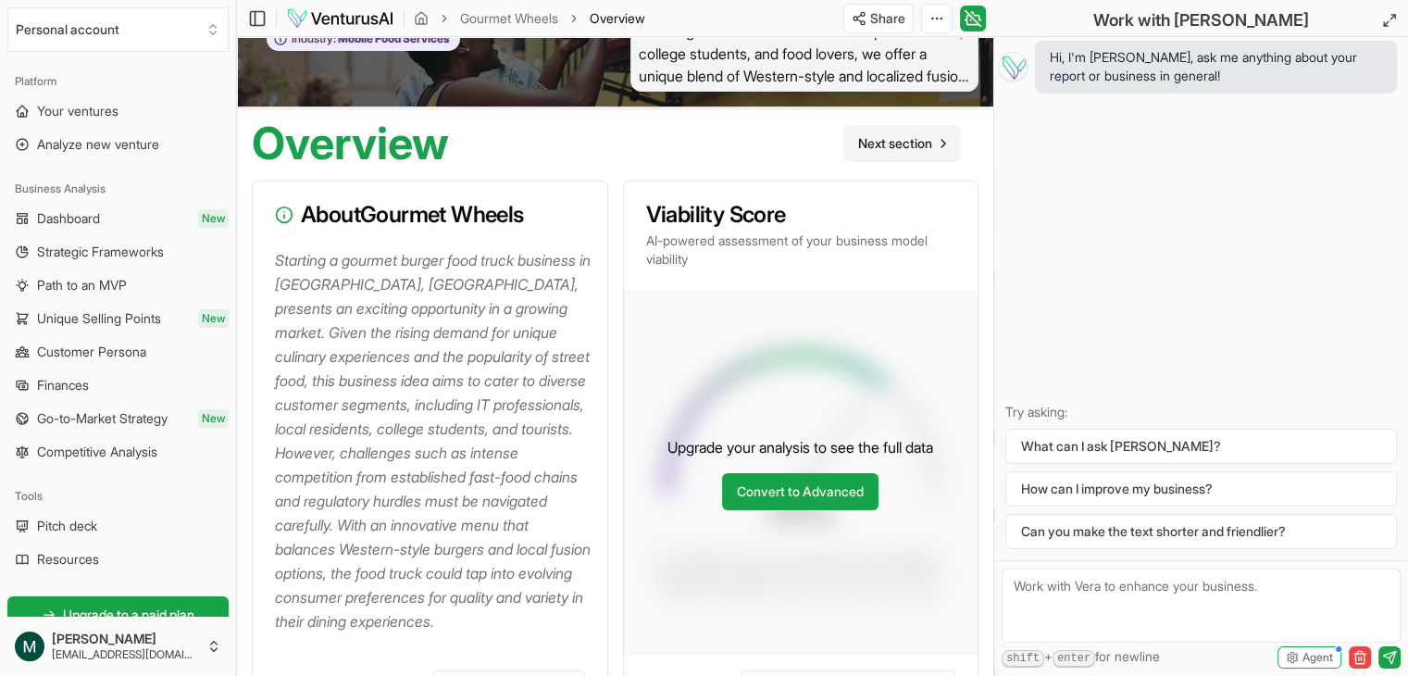
click at [910, 148] on span "Next section" at bounding box center [895, 143] width 74 height 19
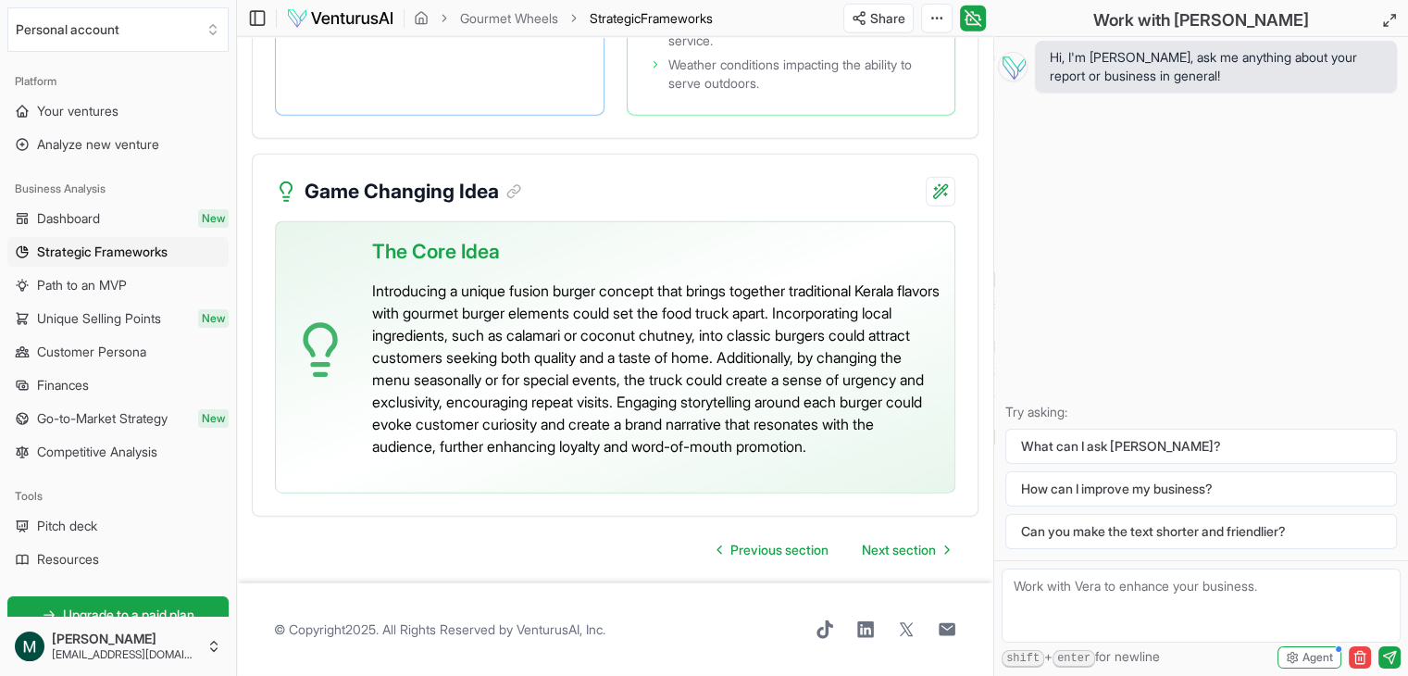
scroll to position [4614, 0]
click at [896, 555] on span "Next section" at bounding box center [899, 550] width 74 height 19
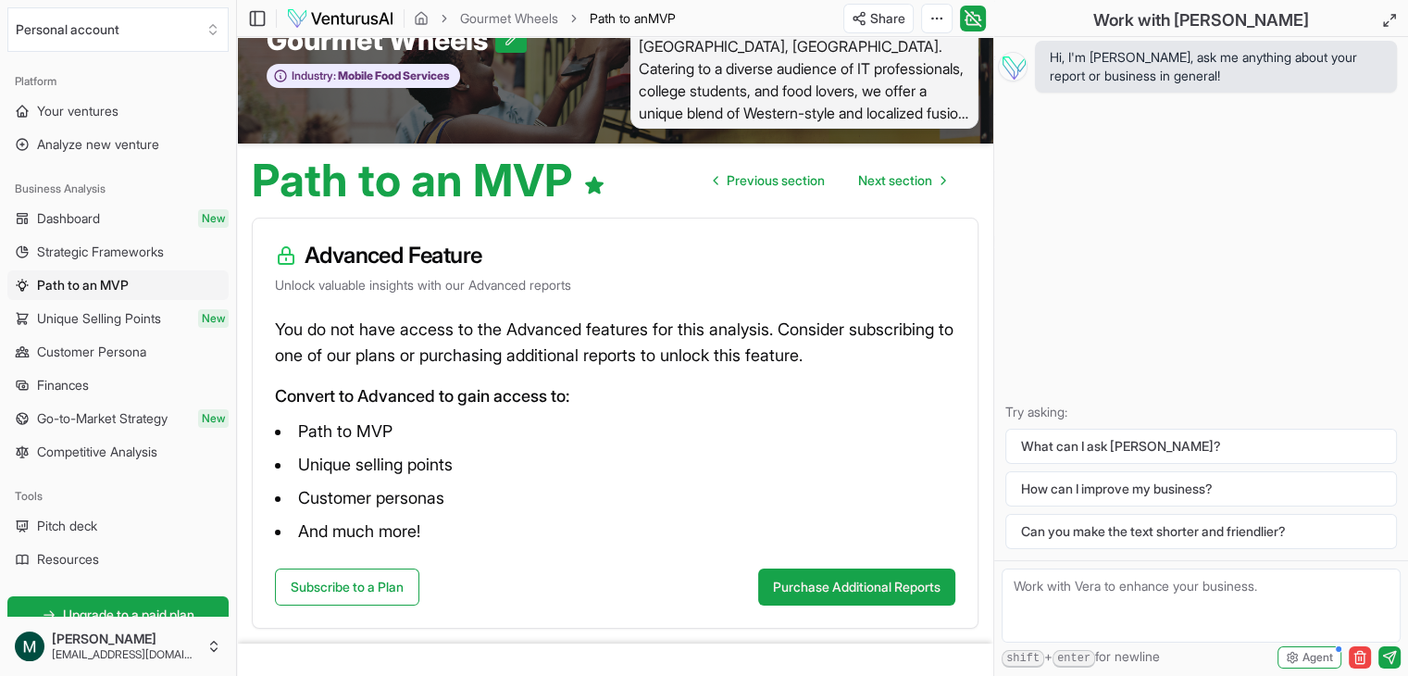
scroll to position [65, 0]
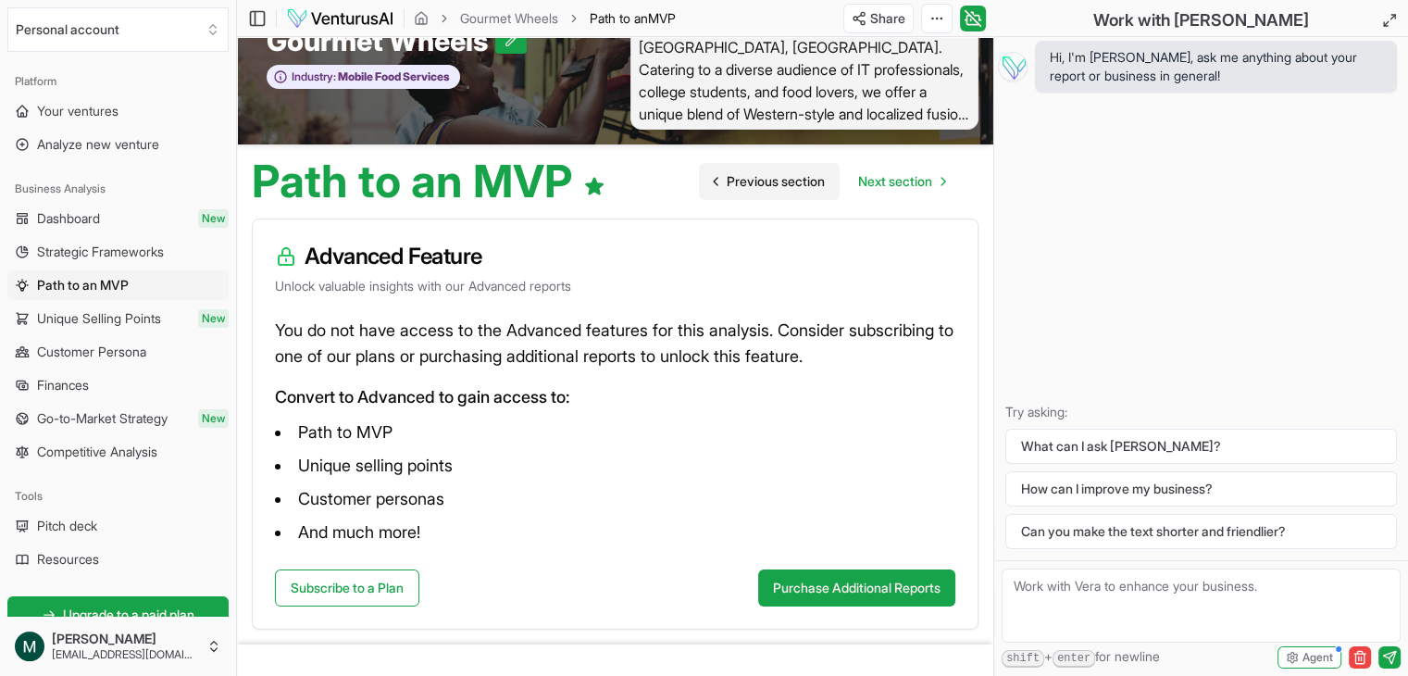
click at [752, 189] on span "Previous section" at bounding box center [776, 181] width 98 height 19
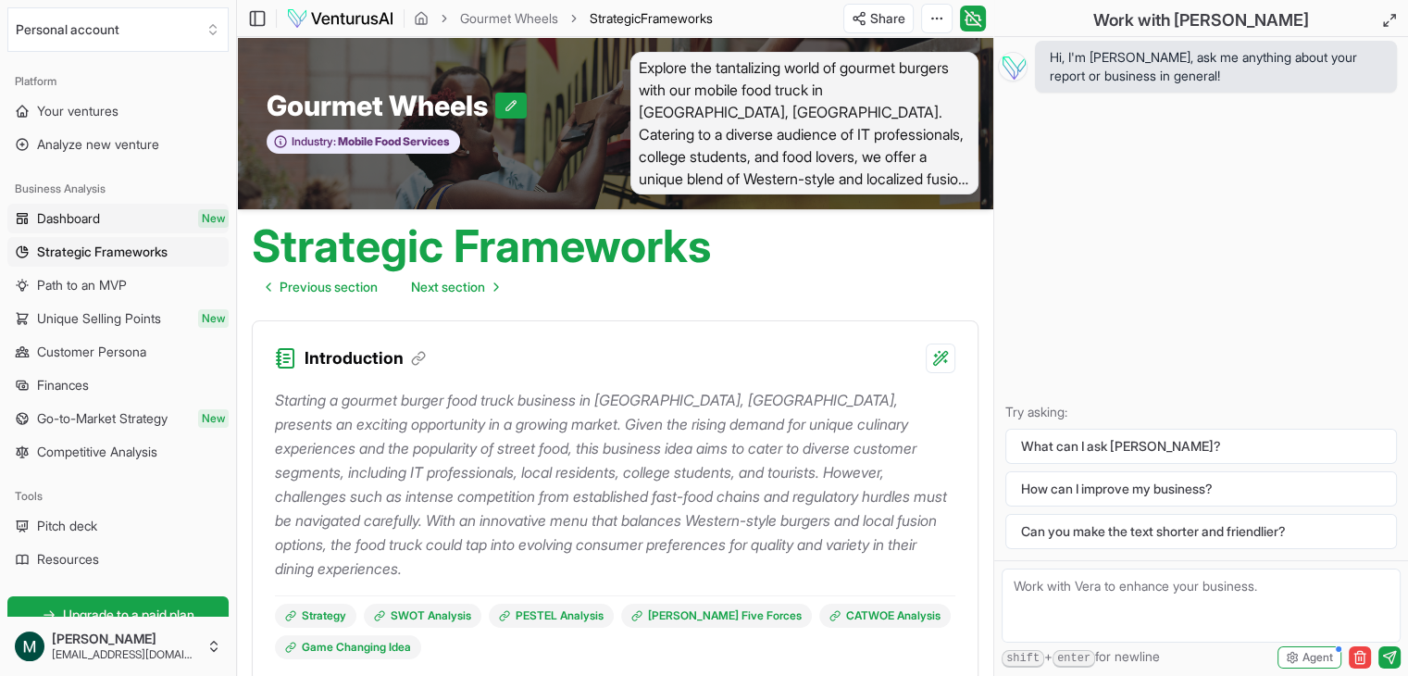
click at [104, 212] on link "Dashboard New" at bounding box center [117, 219] width 221 height 30
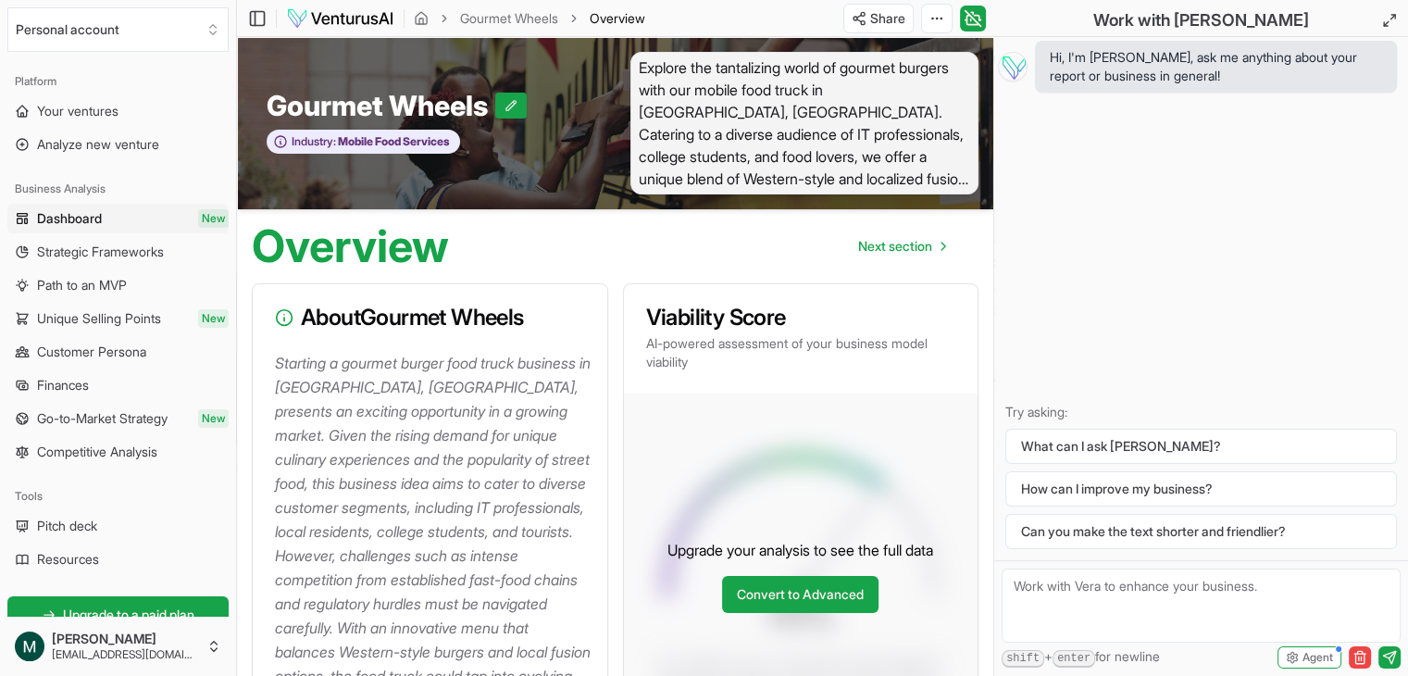
click at [330, 18] on img at bounding box center [340, 18] width 108 height 22
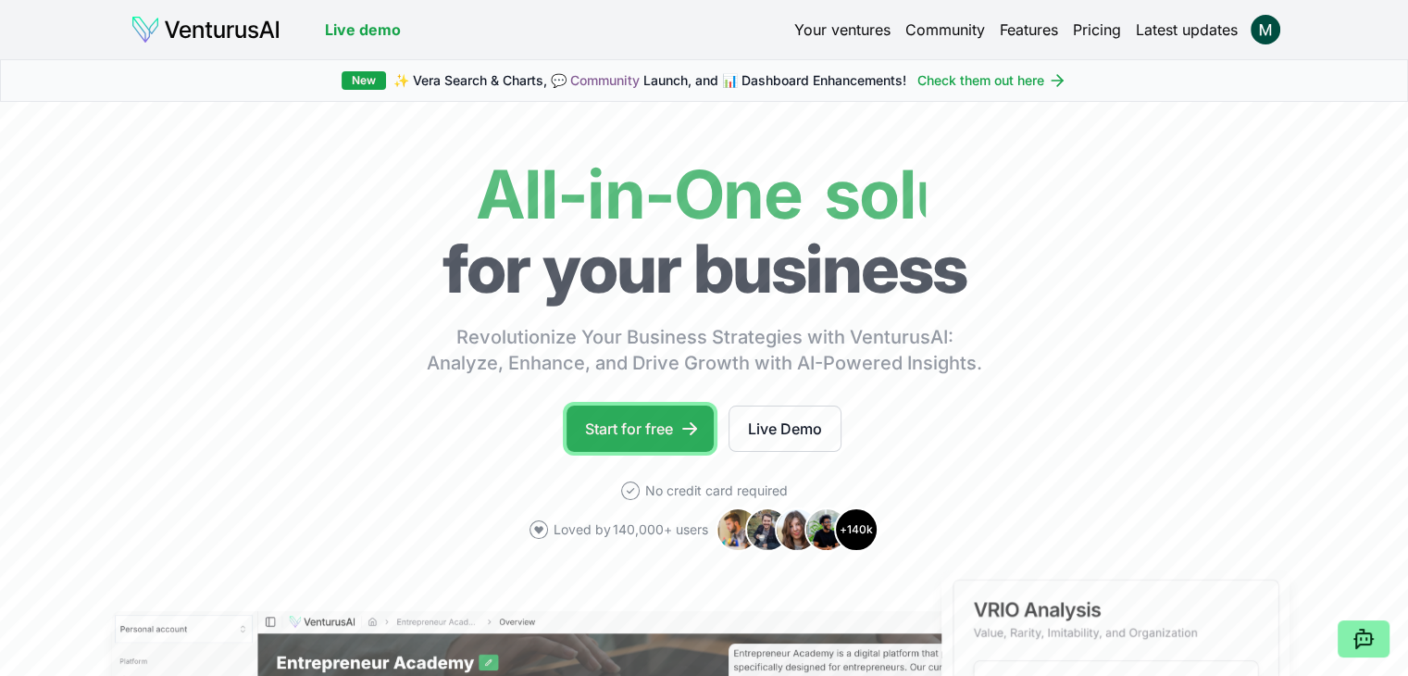
click at [662, 435] on link "Start for free" at bounding box center [640, 428] width 147 height 46
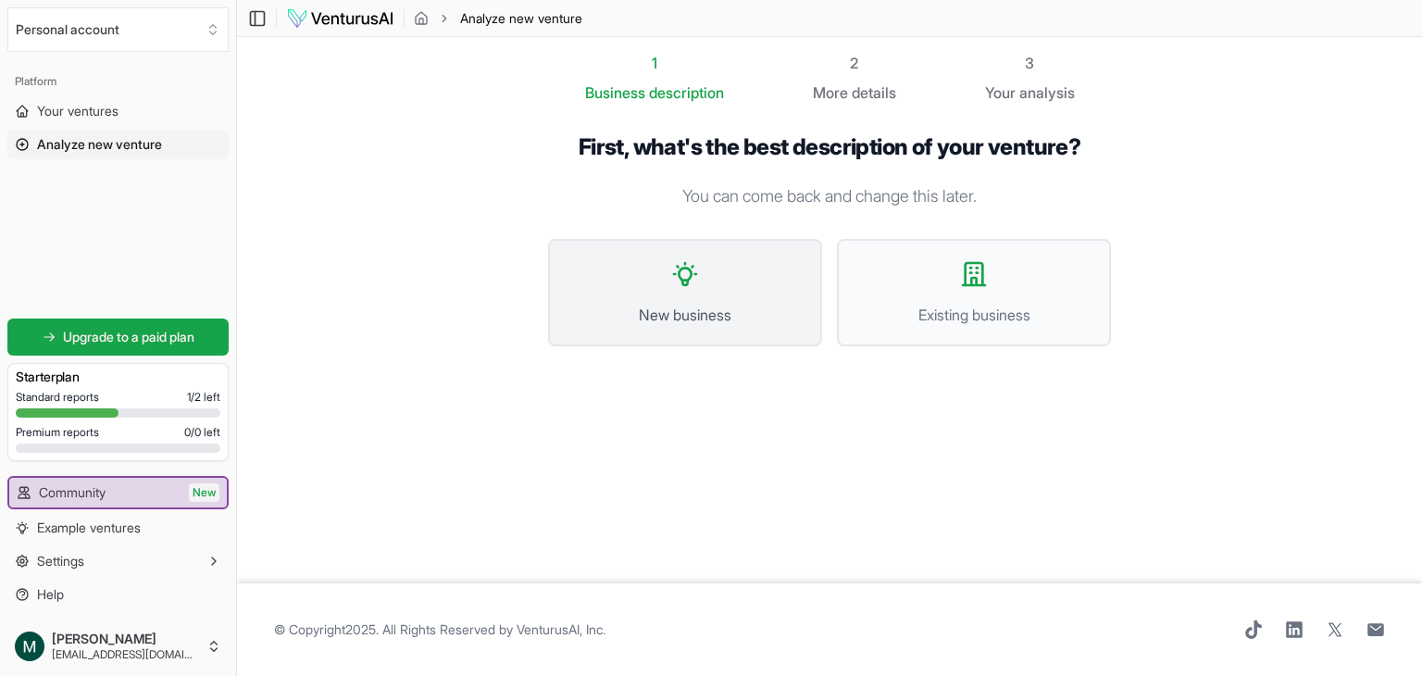
click at [712, 318] on span "New business" at bounding box center [684, 315] width 233 height 22
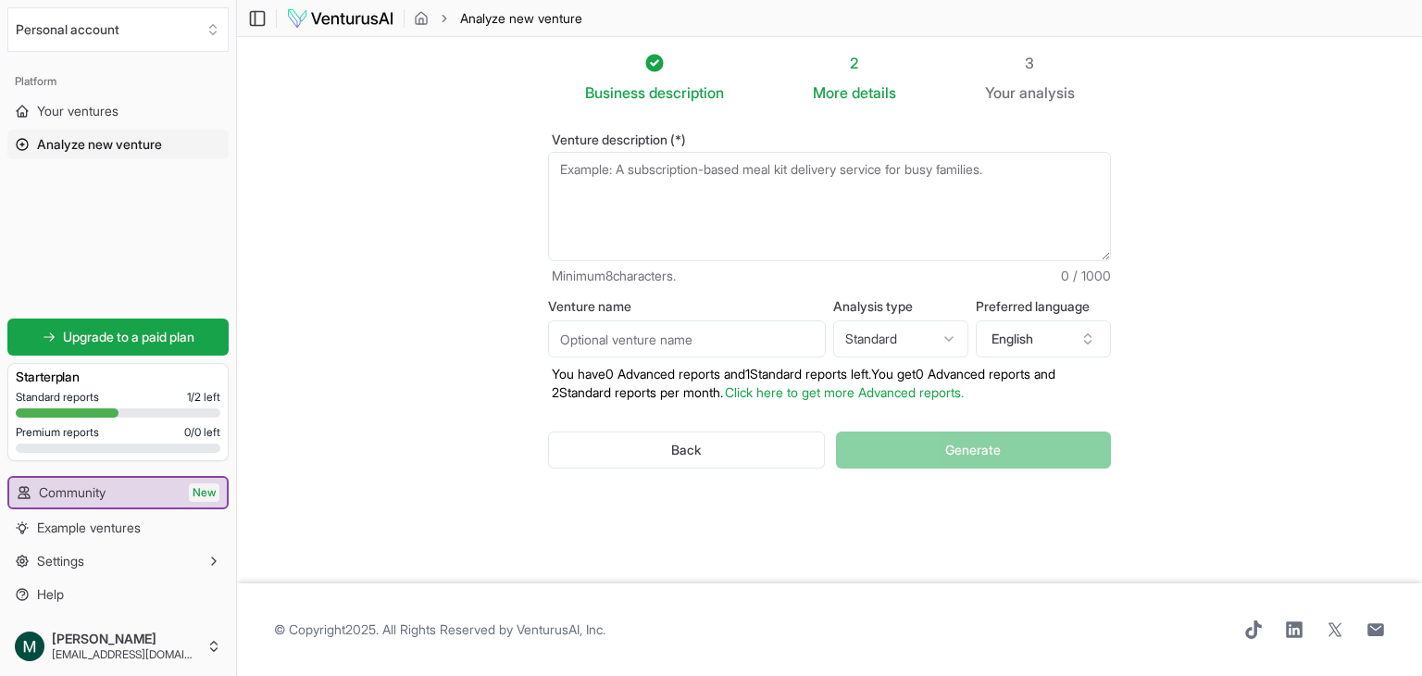
click at [662, 189] on textarea "Venture description (*)" at bounding box center [829, 206] width 563 height 109
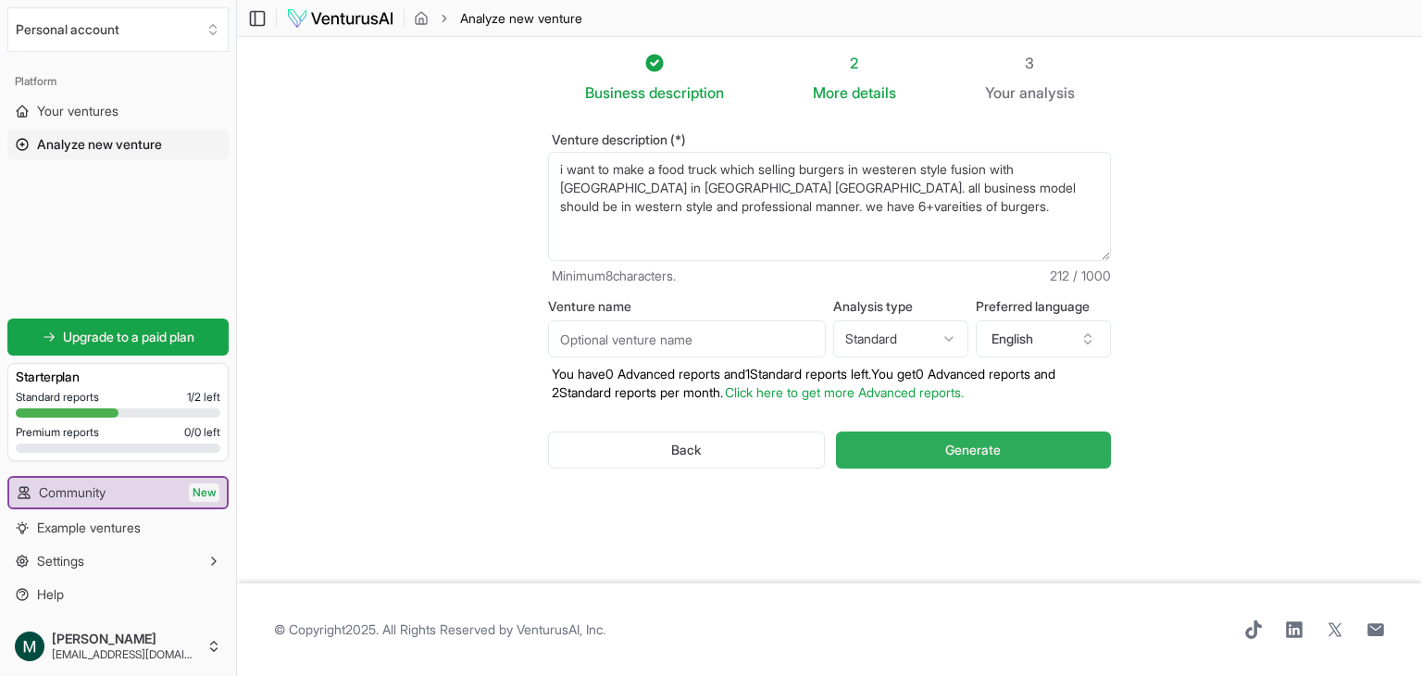
type textarea "i want to make a food truck which selling burgers in westeren style fusion with…"
click at [876, 457] on button "Generate" at bounding box center [973, 449] width 275 height 37
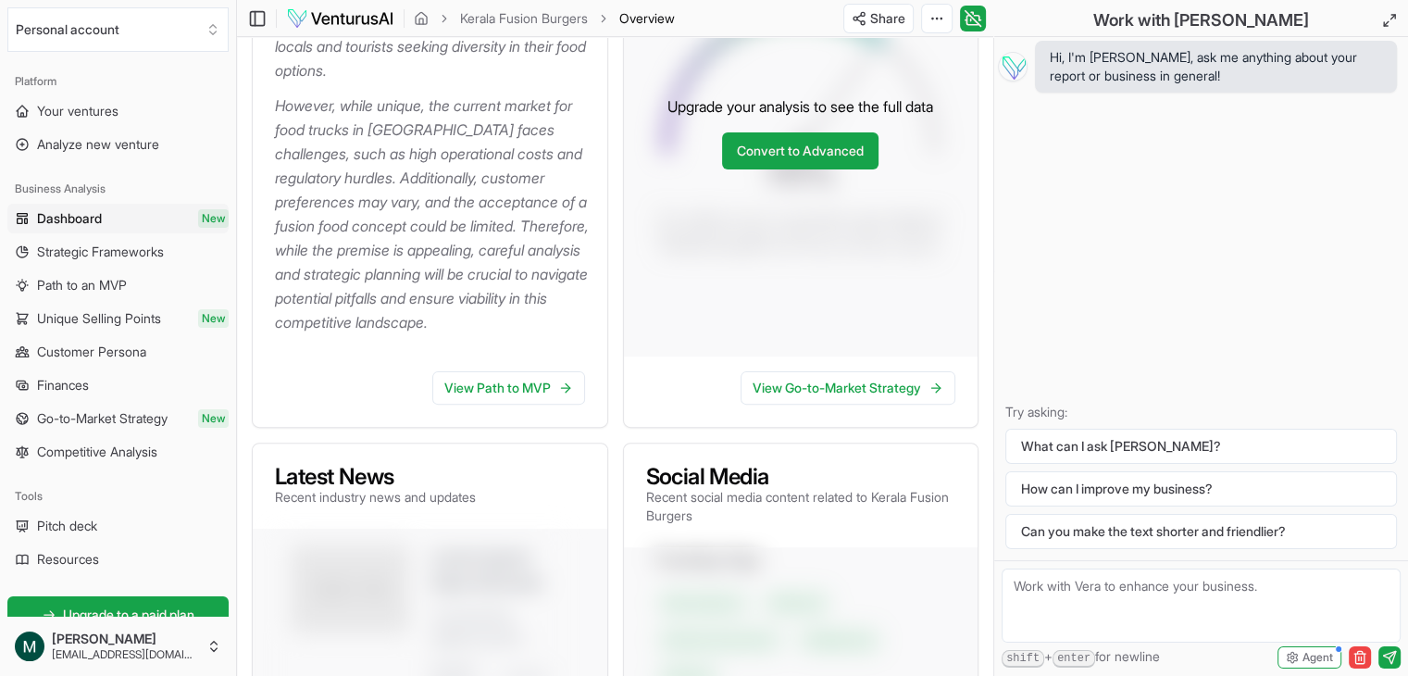
scroll to position [455, 0]
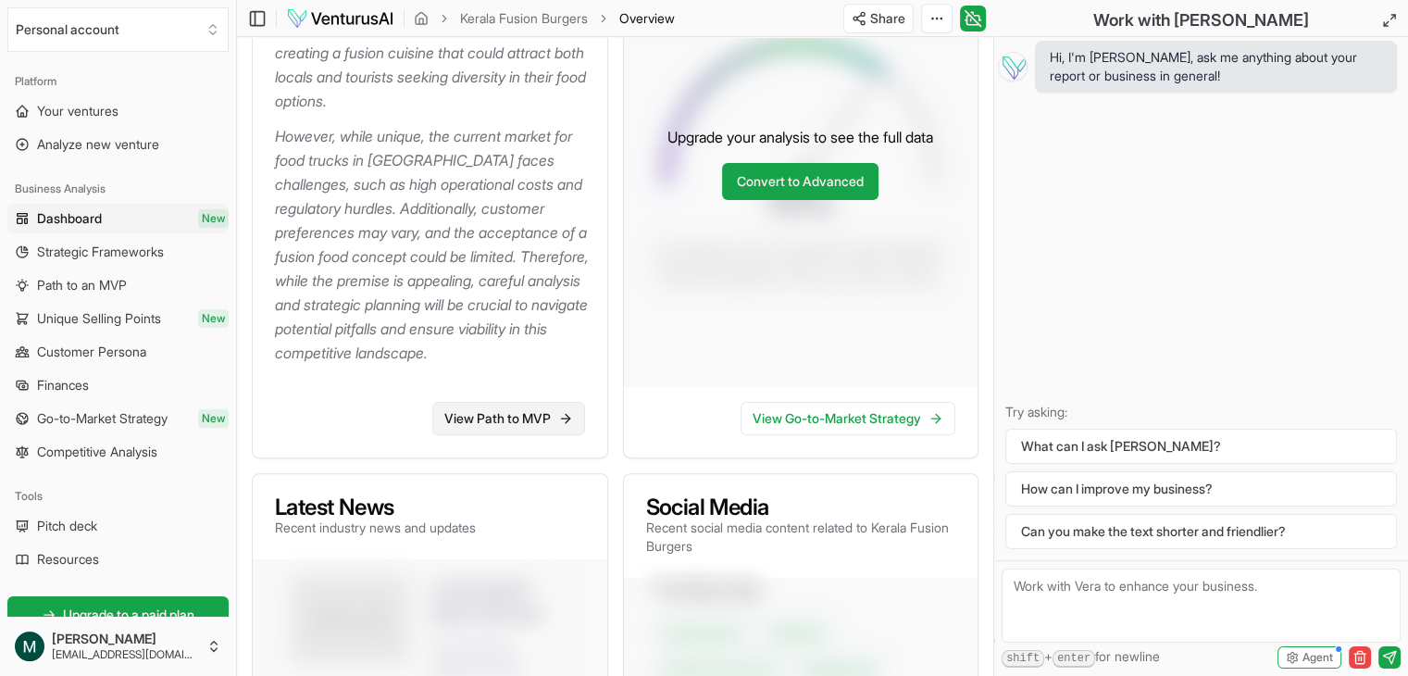
click at [486, 418] on link "View Path to MVP" at bounding box center [508, 418] width 153 height 33
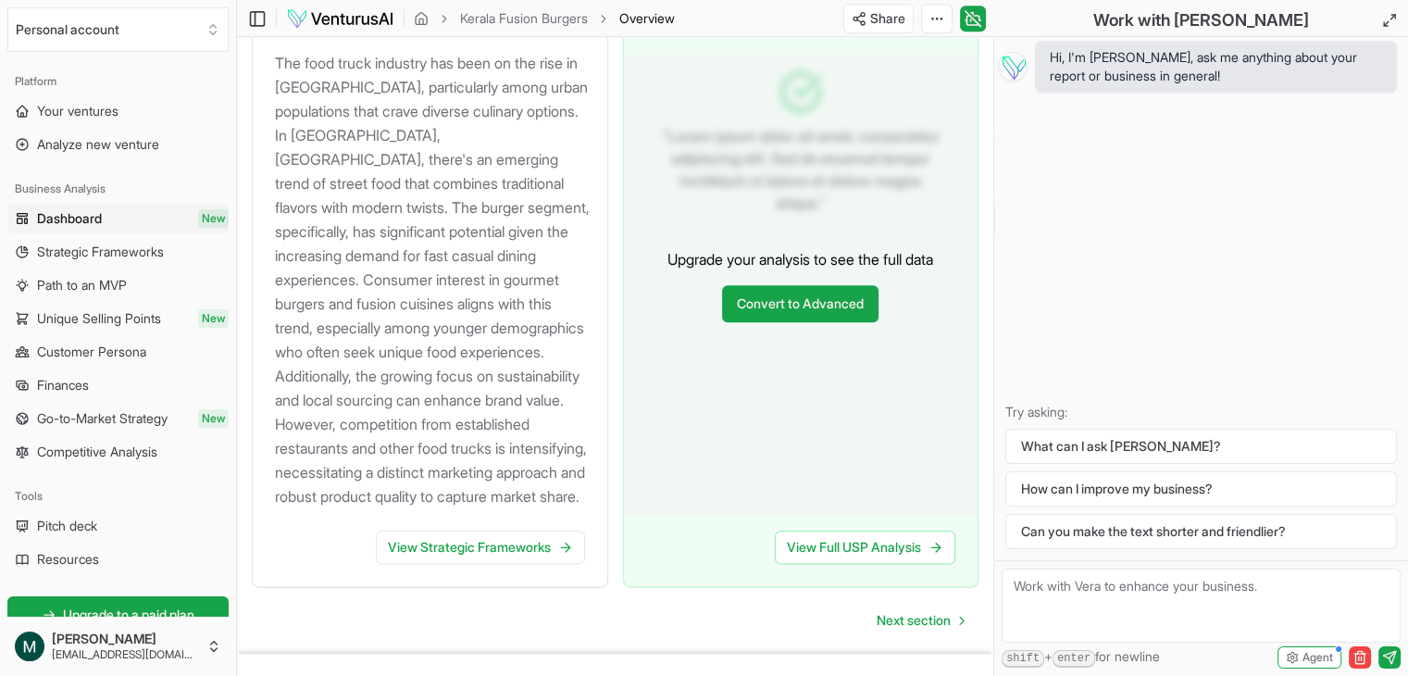
scroll to position [2182, 0]
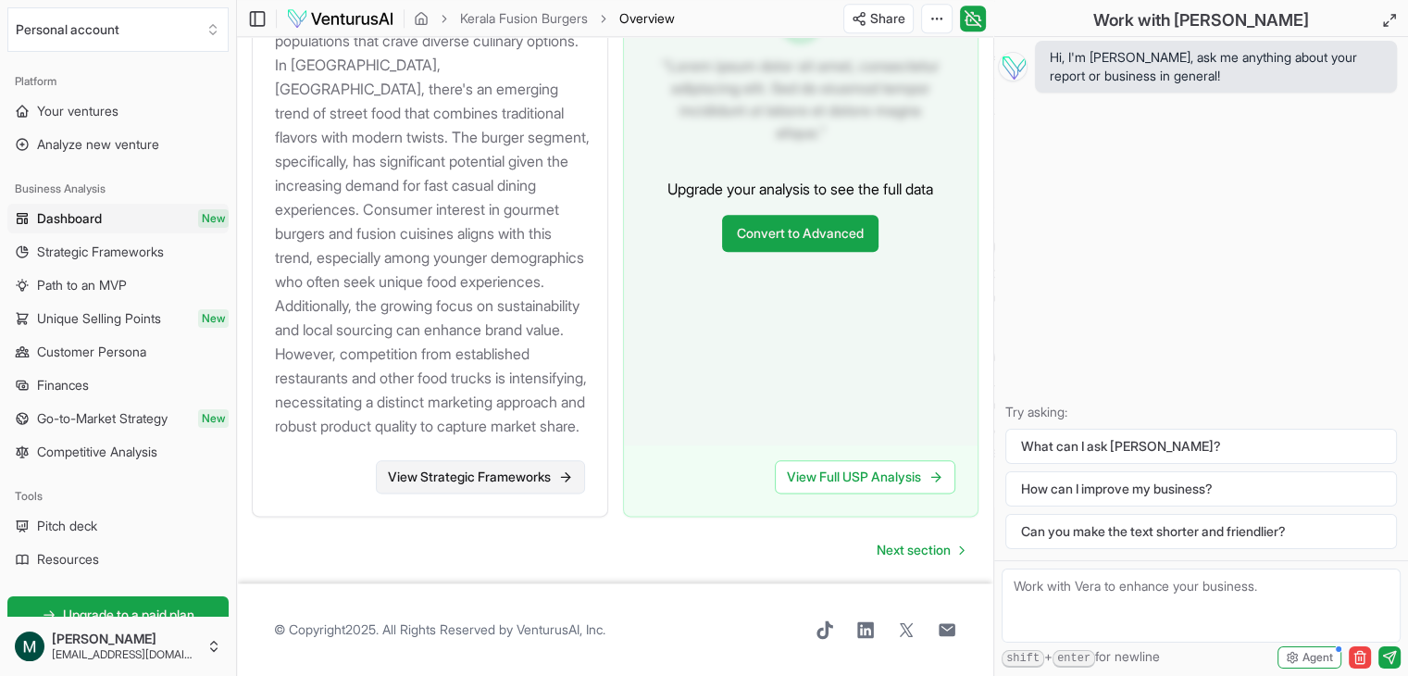
click at [459, 482] on link "View Strategic Frameworks" at bounding box center [480, 476] width 209 height 33
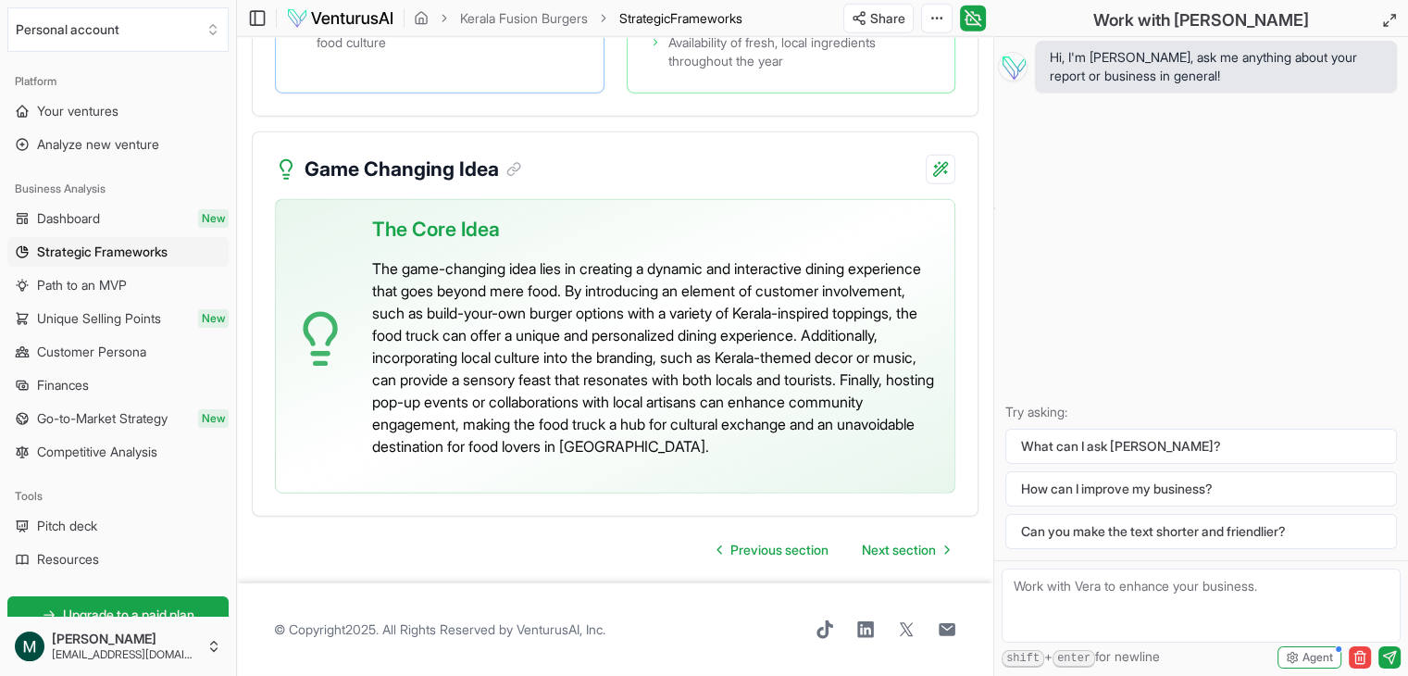
scroll to position [4877, 0]
